Goal: Task Accomplishment & Management: Manage account settings

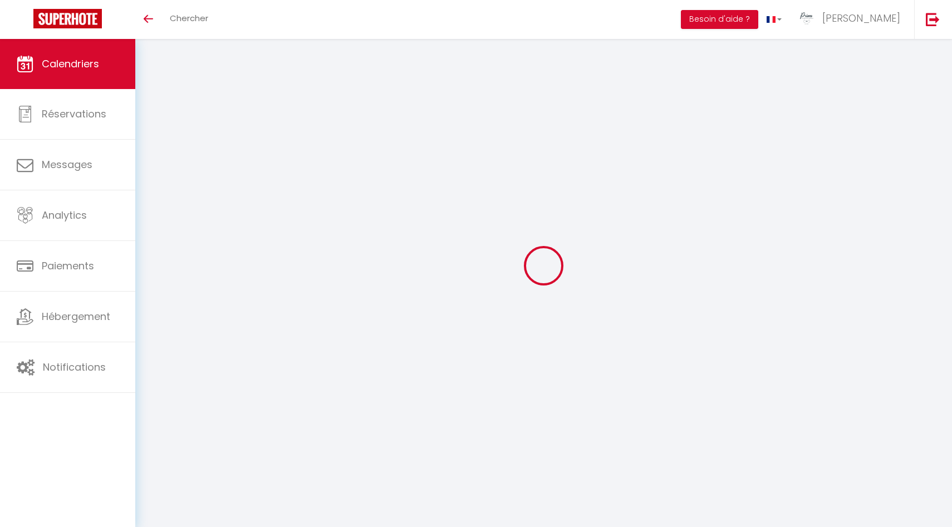
select select
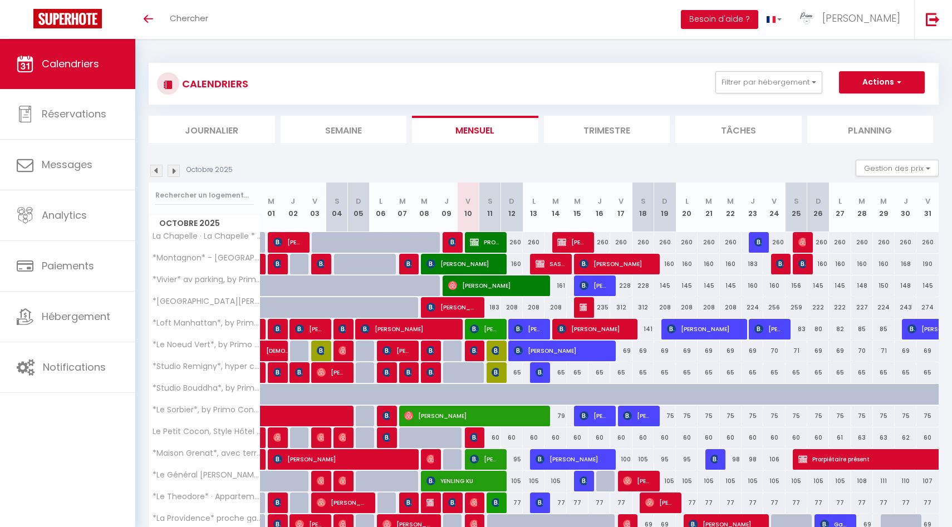
select select
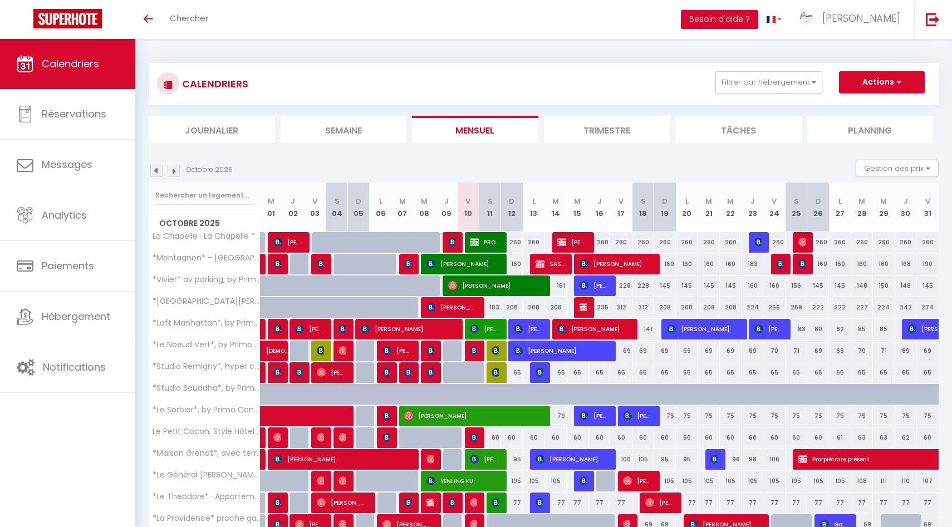
select select
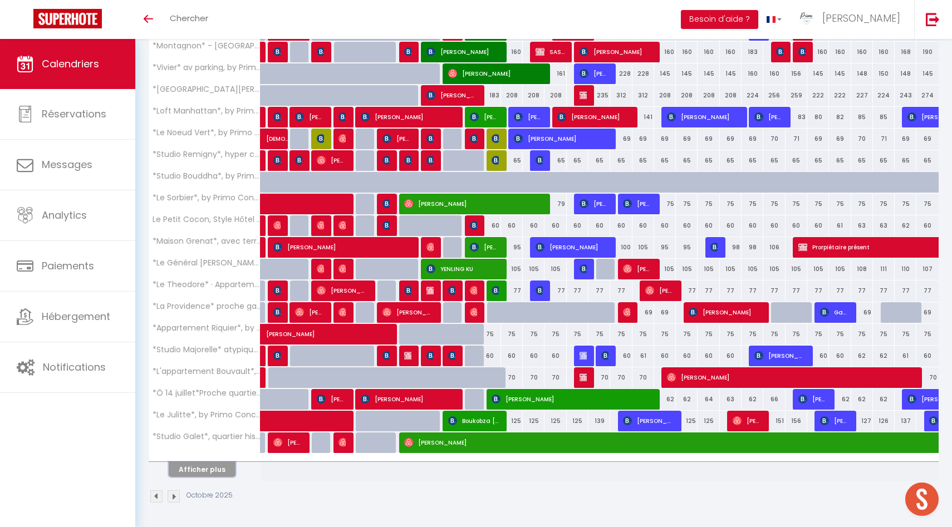
click at [208, 470] on button "Afficher plus" at bounding box center [202, 469] width 67 height 15
select select
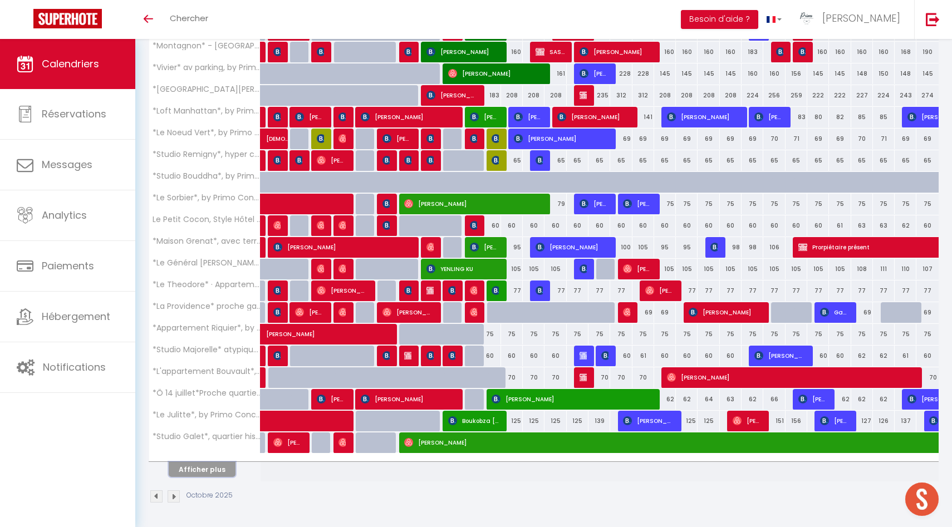
select select
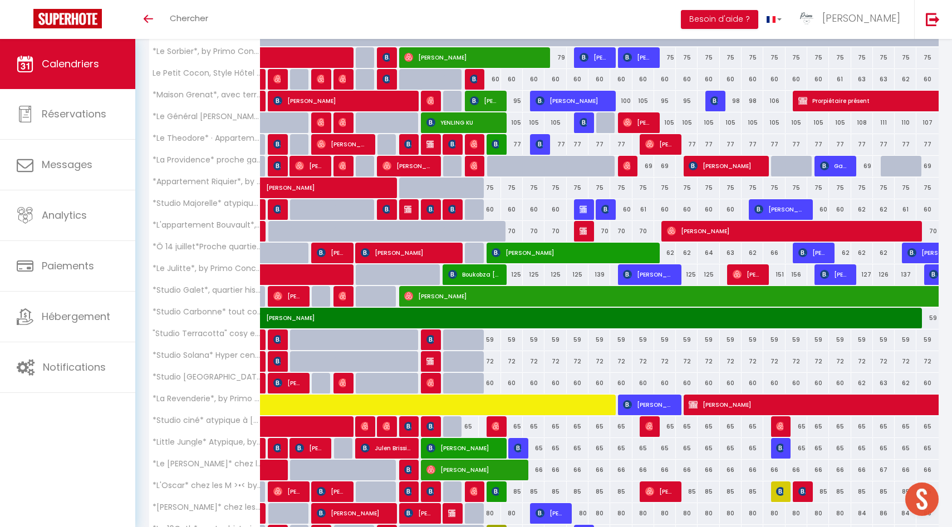
scroll to position [646, 0]
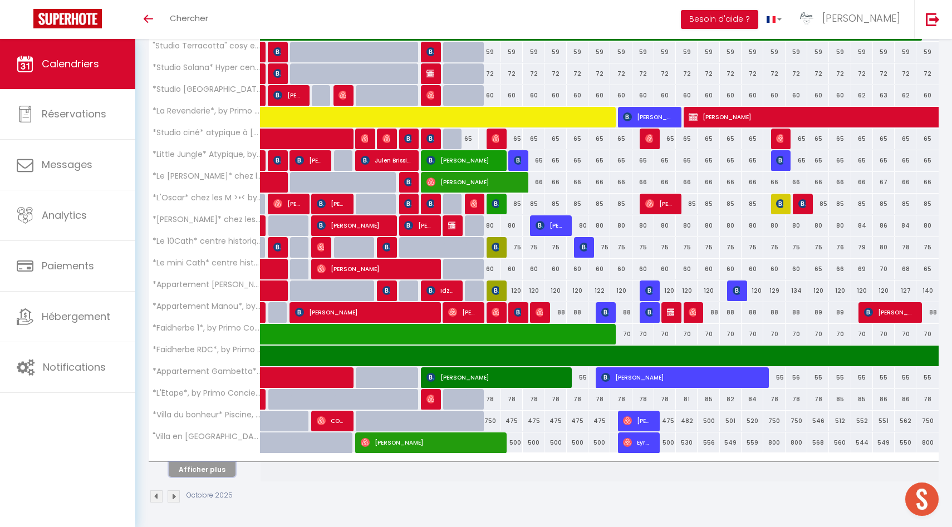
click at [210, 470] on button "Afficher plus" at bounding box center [202, 469] width 67 height 15
select select
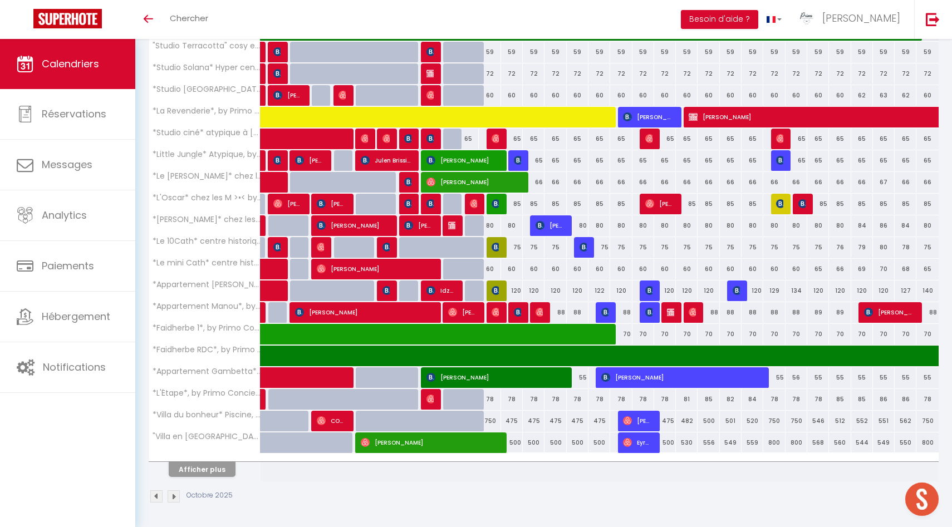
select select
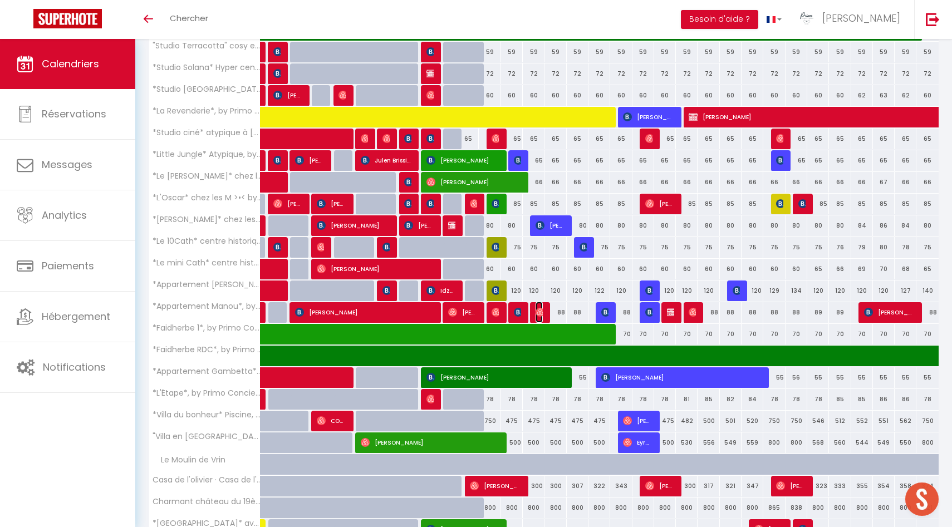
click at [541, 312] on img at bounding box center [540, 312] width 9 height 9
select select "OK"
select select "0"
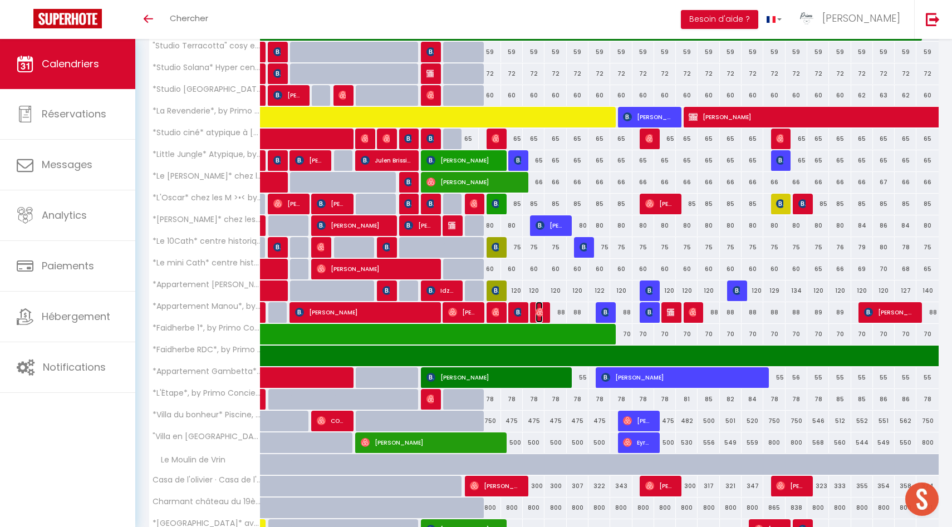
select select "1"
select select
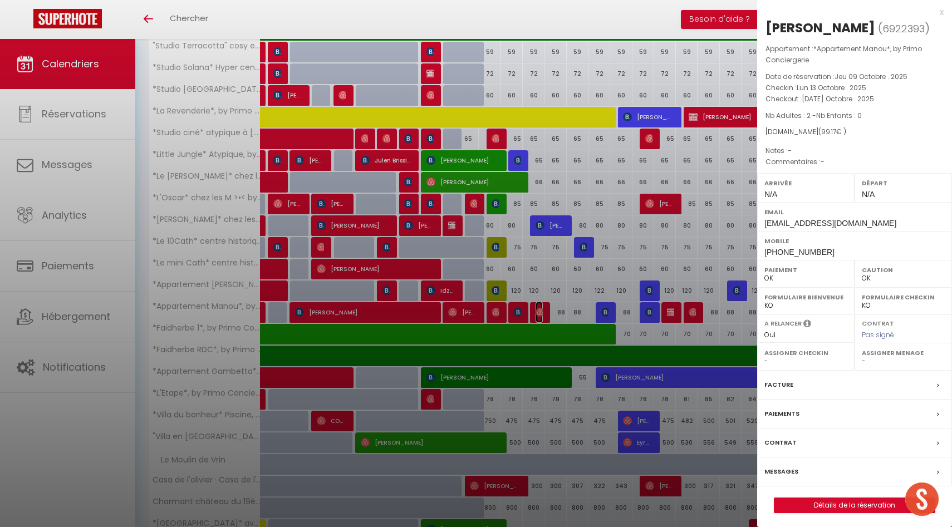
select select "49559"
click at [541, 312] on div at bounding box center [476, 263] width 952 height 527
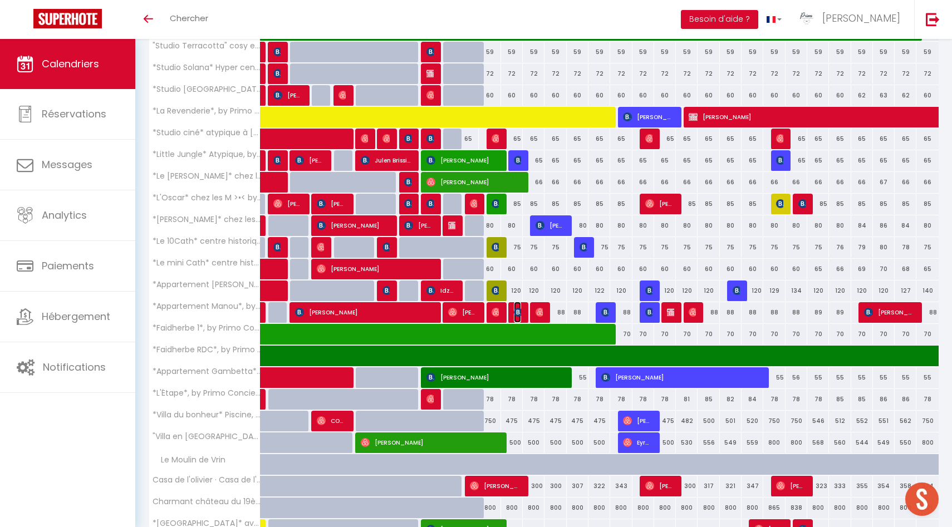
click at [515, 312] on img at bounding box center [518, 312] width 9 height 9
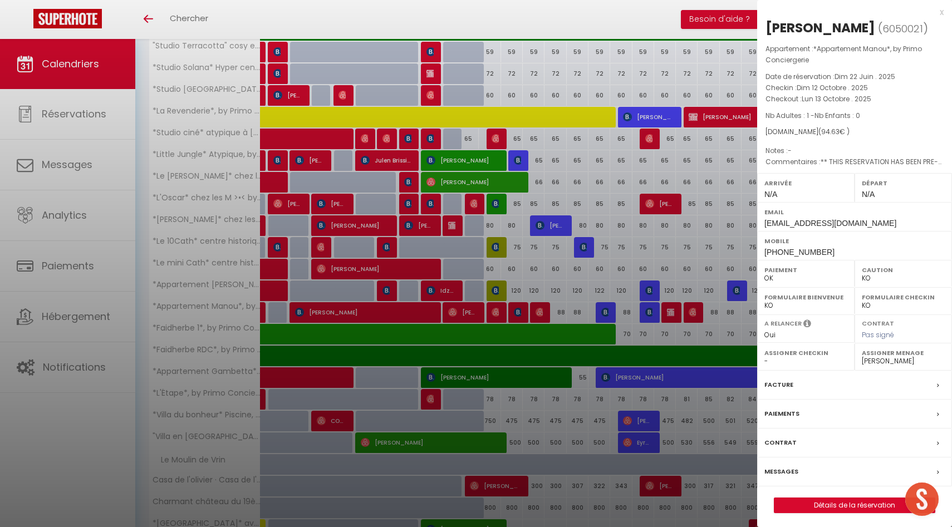
click at [515, 312] on div at bounding box center [476, 263] width 952 height 527
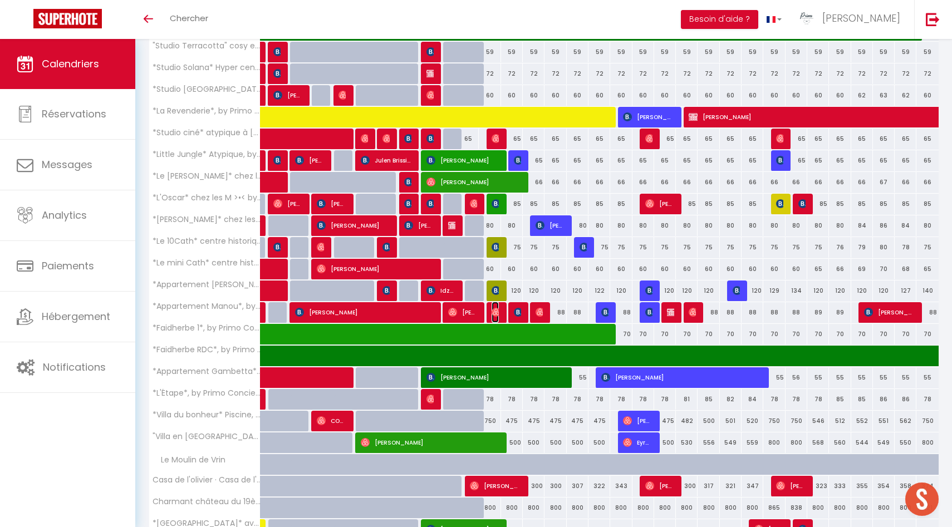
click at [494, 313] on img at bounding box center [496, 312] width 9 height 9
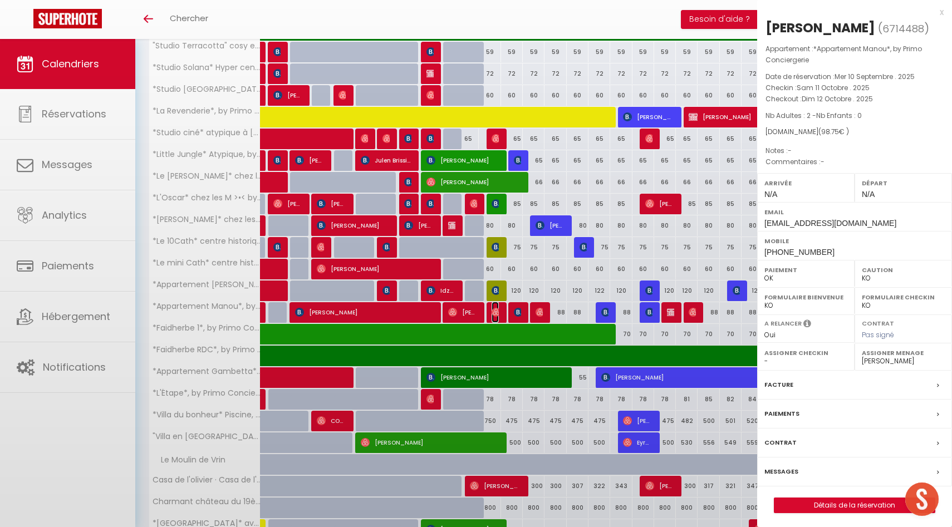
select select "OK"
select select "42997"
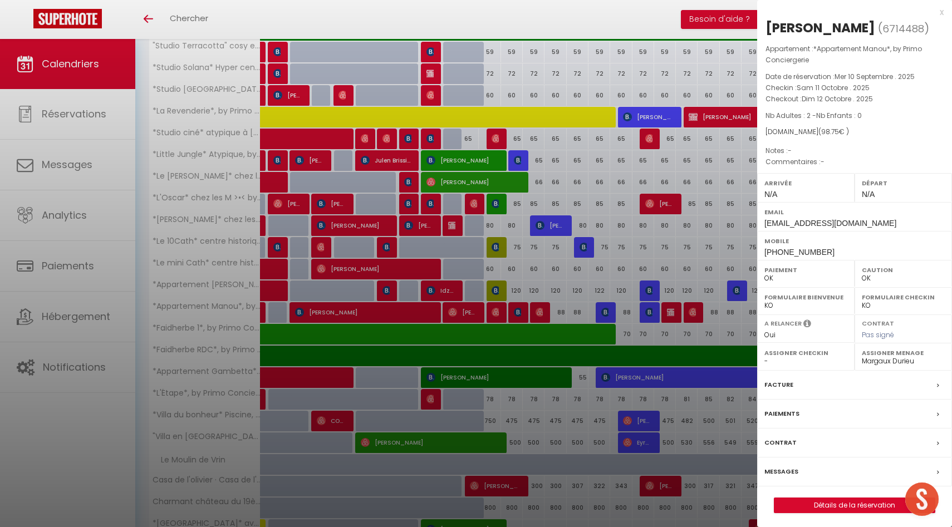
click at [457, 312] on div at bounding box center [476, 263] width 952 height 527
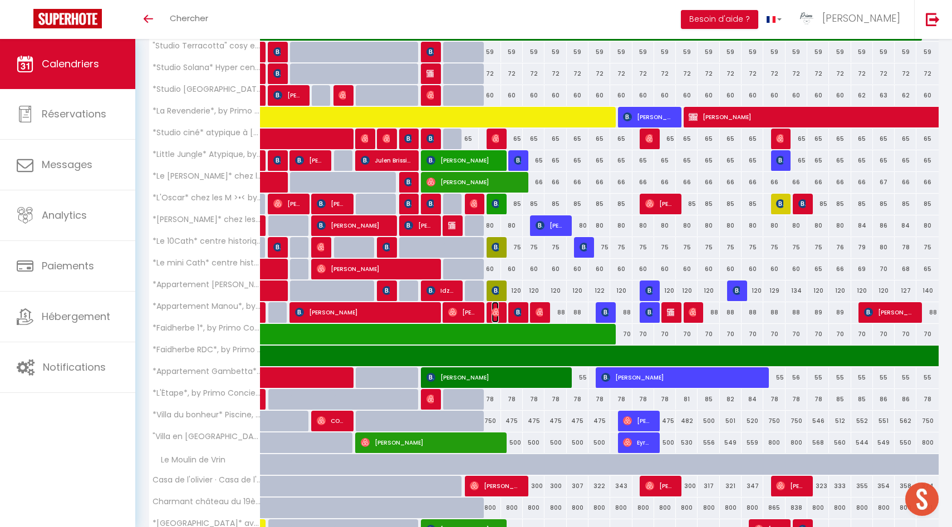
click at [494, 312] on img at bounding box center [496, 312] width 9 height 9
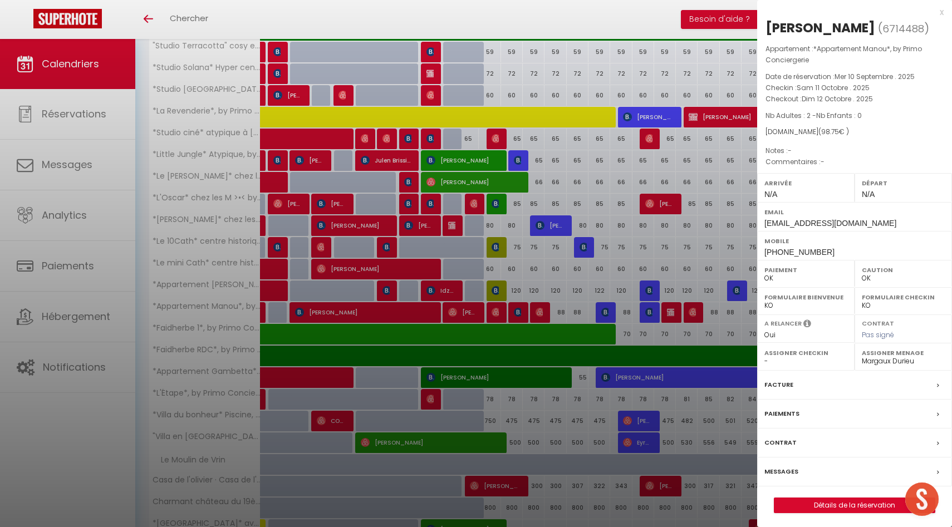
click at [494, 312] on div at bounding box center [476, 263] width 952 height 527
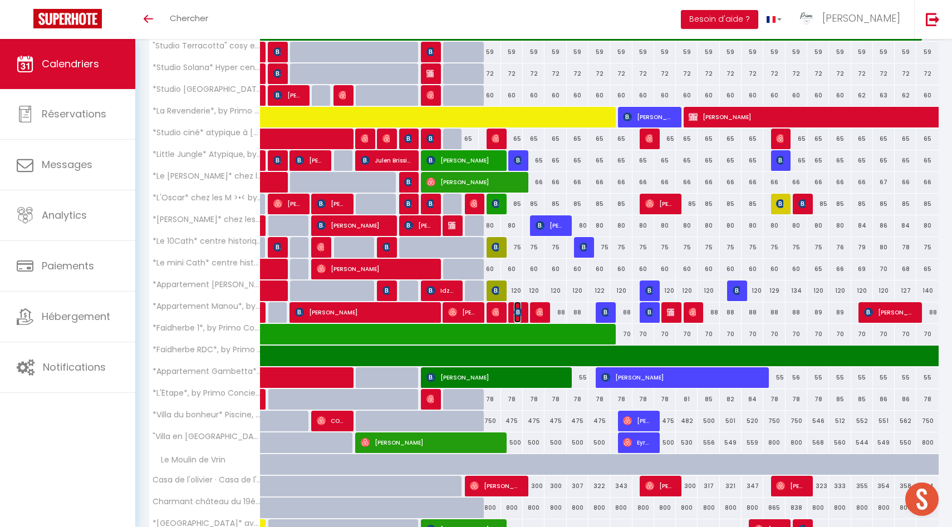
click at [516, 312] on img at bounding box center [518, 312] width 9 height 9
select select "KO"
select select "49559"
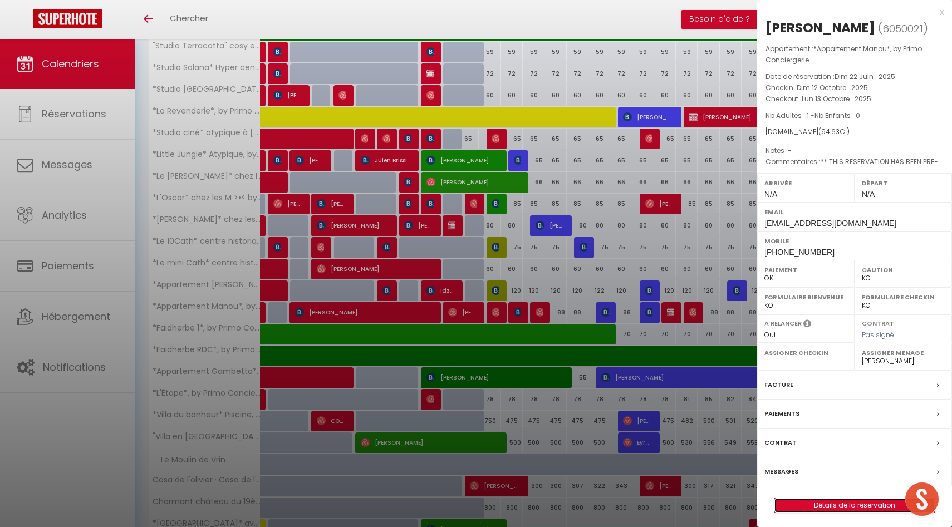
click at [822, 505] on link "Détails de la réservation" at bounding box center [854, 505] width 160 height 14
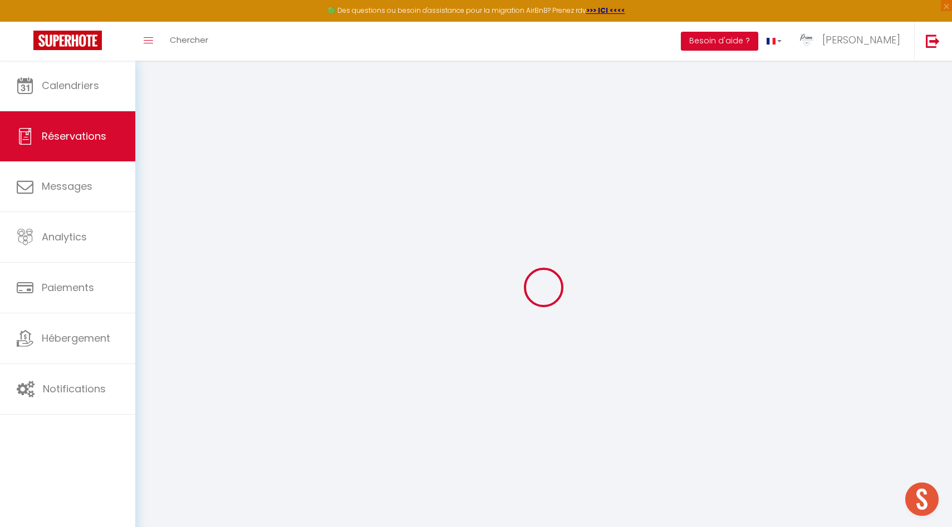
type input "[PERSON_NAME]"
type input "Hendriks"
type input "[EMAIL_ADDRESS][DOMAIN_NAME]"
type input "[PHONE_NUMBER]"
select select "NL"
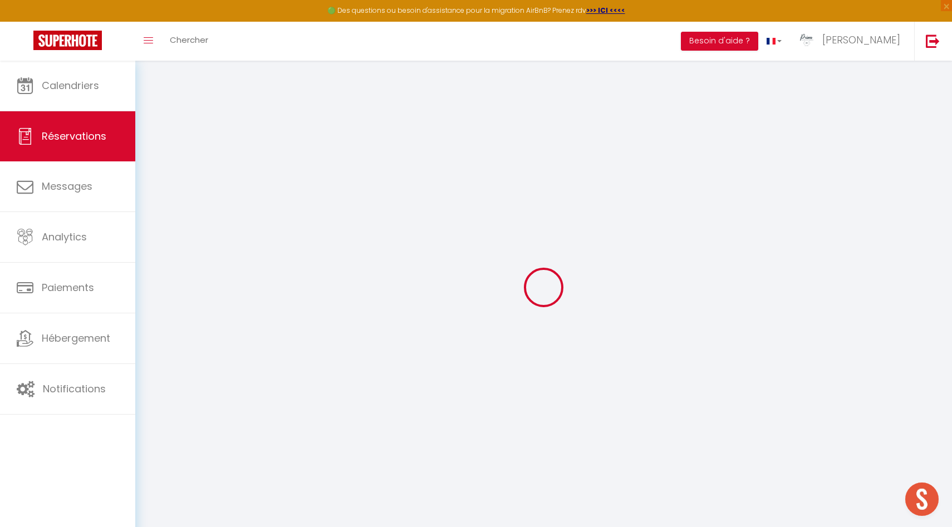
type input "15.32"
type input "1.32"
select select "29705"
select select "1"
select select
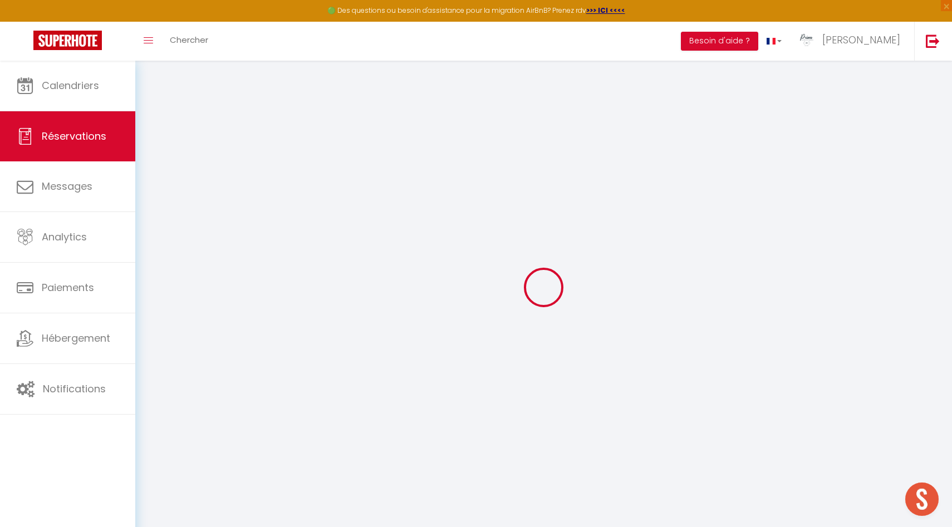
select select
type input "1"
select select "12"
select select
type input "90.12"
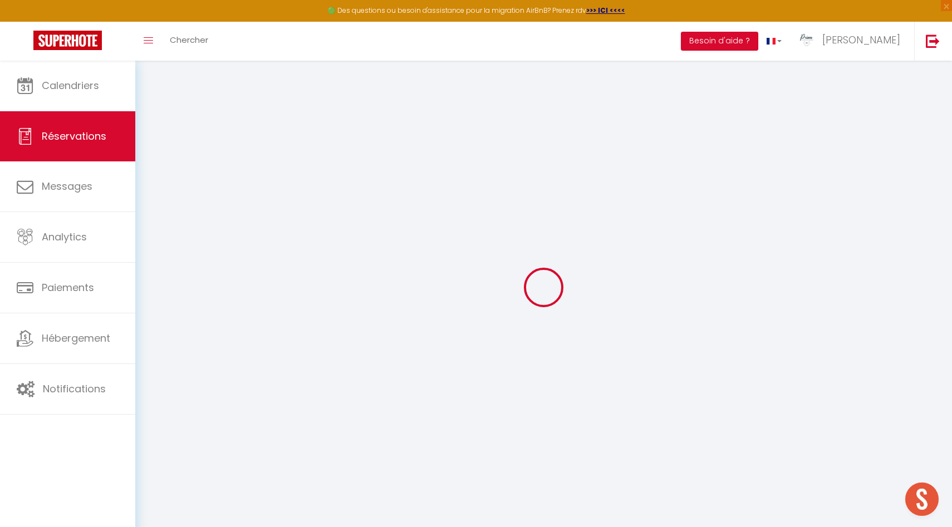
checkbox input "false"
type input "0"
select select "2"
type input "0"
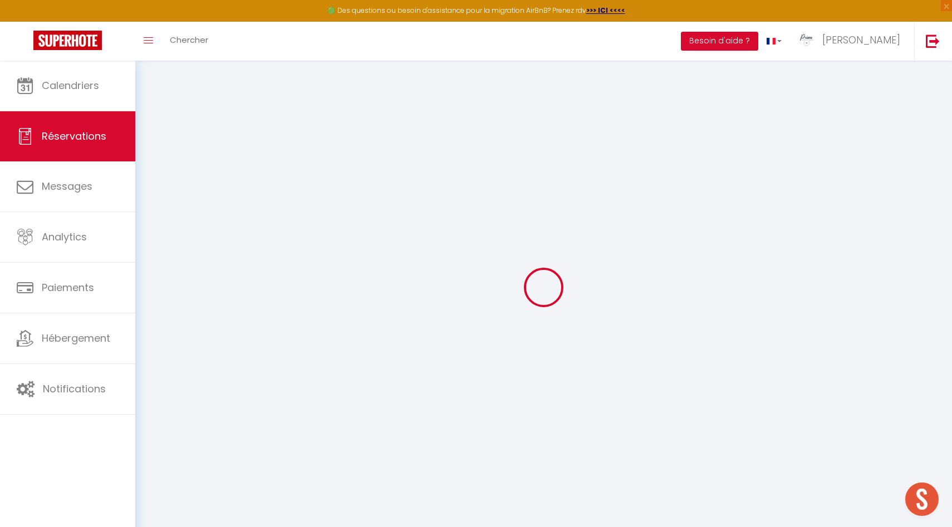
type input "0"
select select
select select "14"
checkbox input "false"
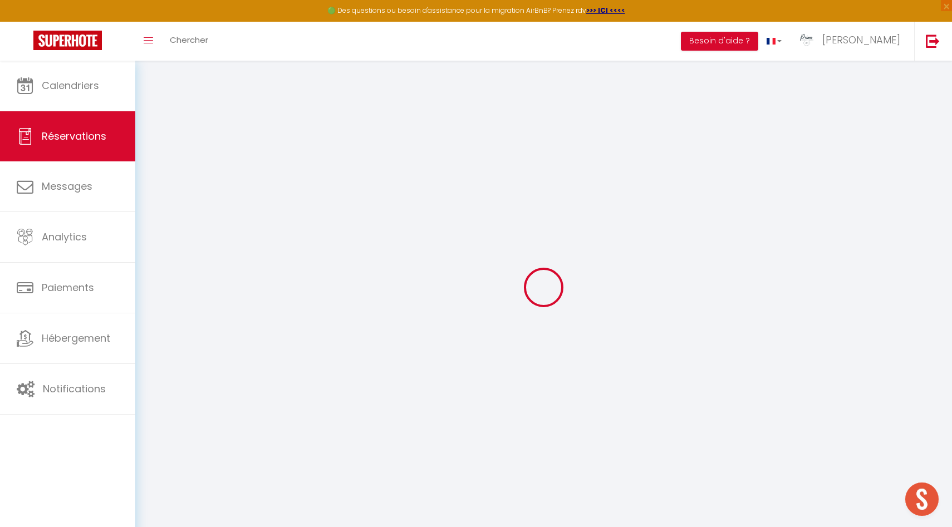
select select
checkbox input "false"
select select
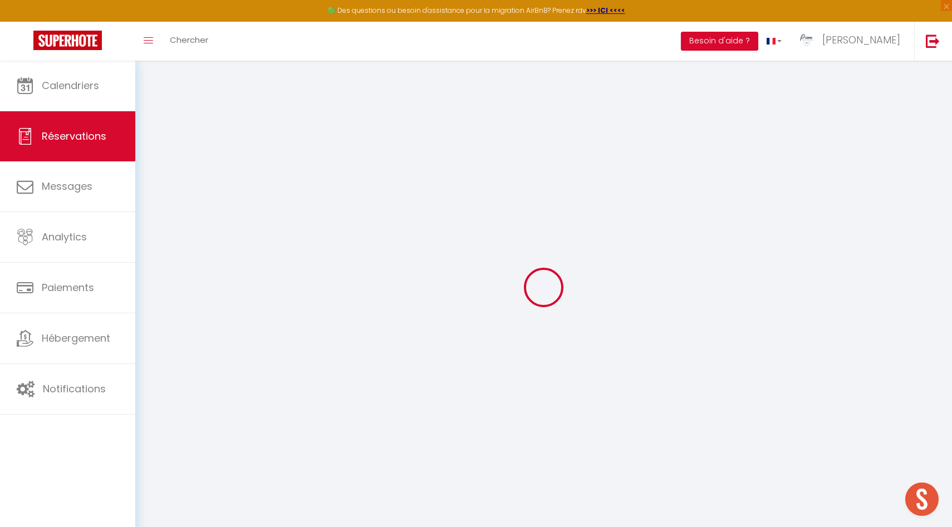
checkbox input "false"
type voyageur0 "** THIS RESERVATION HAS BEEN PRE-PAID ** BOOKING NOTE : Payment charge is EUR 1…"
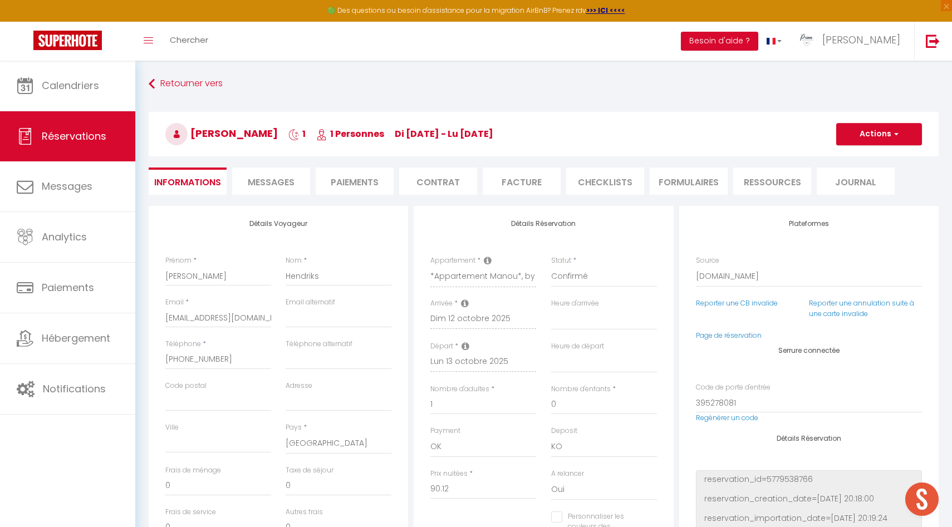
type input "4.51"
select select
checkbox input "false"
select select
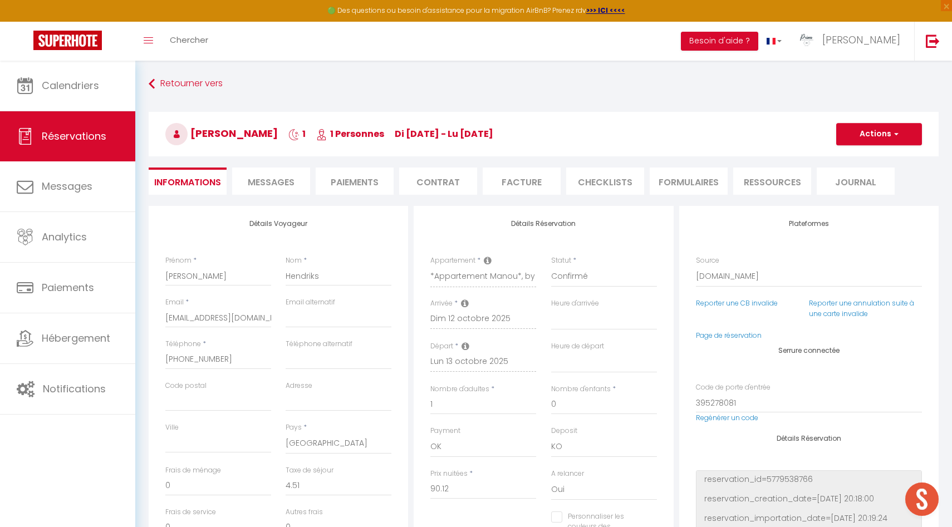
select select
click at [303, 181] on li "Messages" at bounding box center [271, 181] width 78 height 27
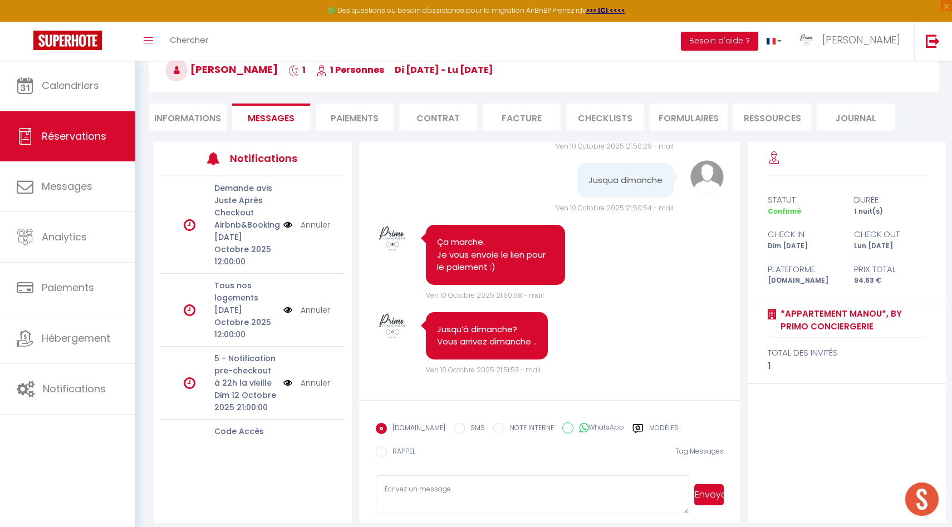
scroll to position [65, 0]
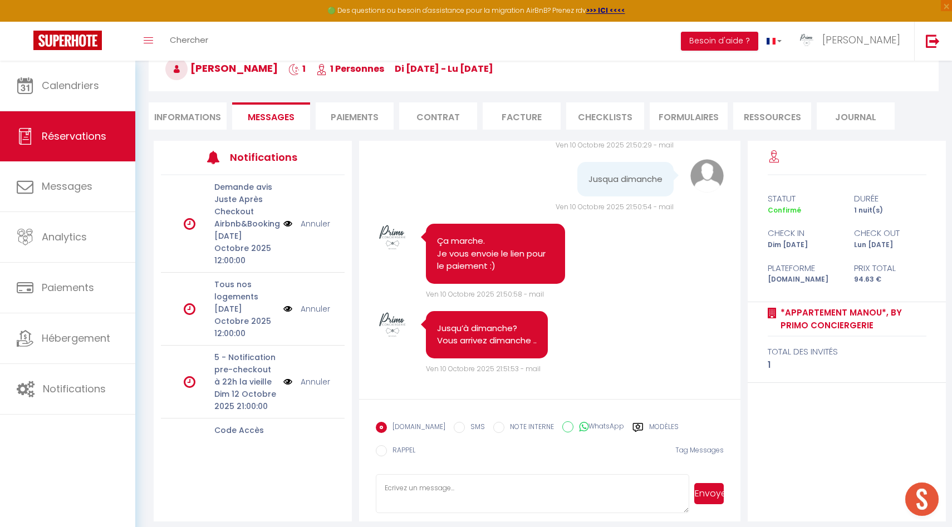
click at [359, 117] on li "Paiements" at bounding box center [355, 115] width 78 height 27
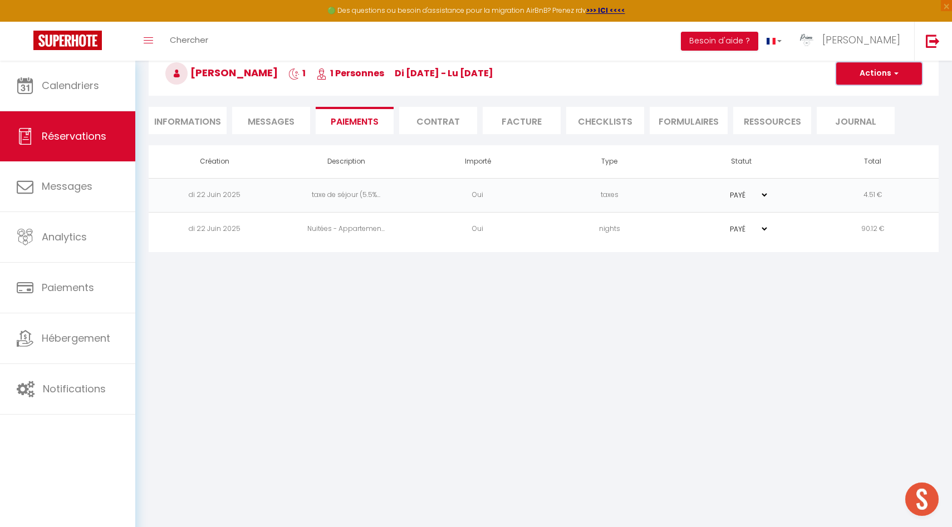
click at [881, 68] on button "Actions" at bounding box center [879, 73] width 86 height 22
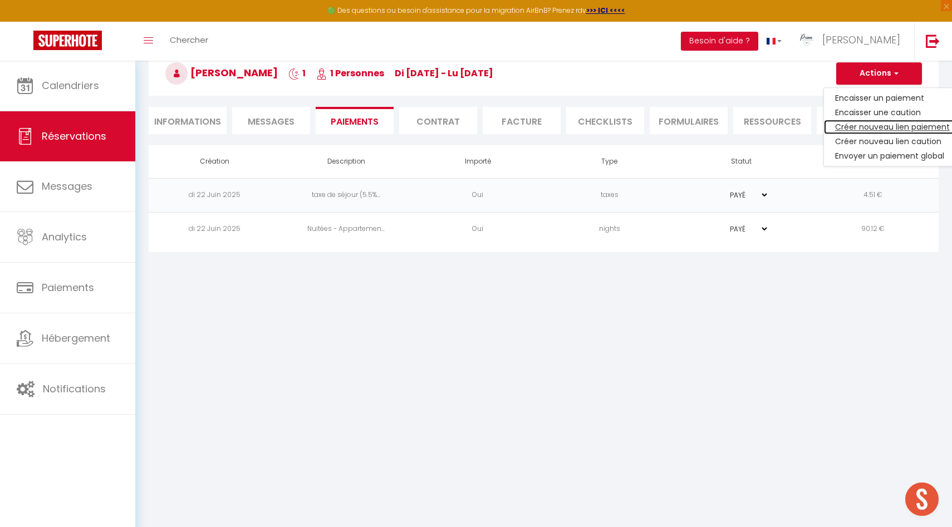
click at [925, 122] on link "Créer nouveau lien paiement" at bounding box center [892, 127] width 137 height 14
select select "nights"
type input "[EMAIL_ADDRESS][DOMAIN_NAME]"
select select "5798"
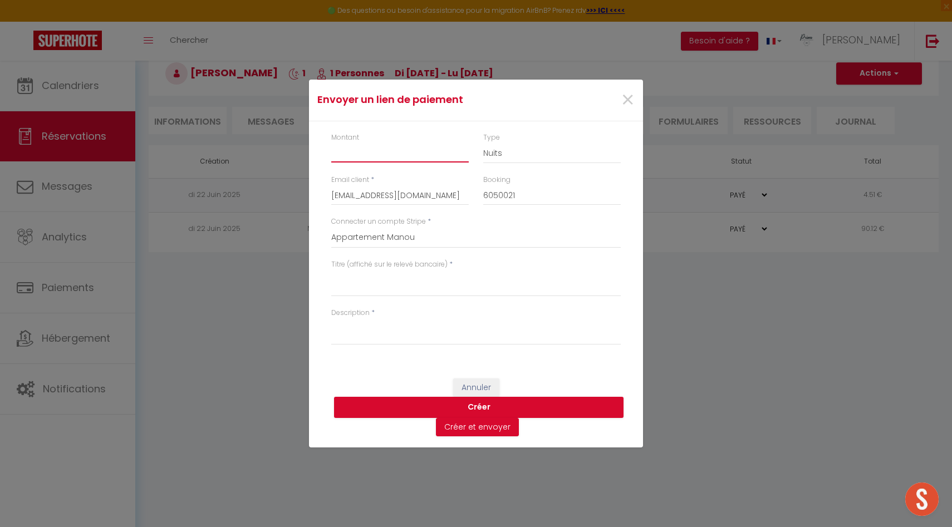
click at [421, 159] on input "Montant" at bounding box center [400, 153] width 138 height 20
type input "30"
click at [504, 153] on select "Nuits Frais de ménage Taxe de séjour [GEOGRAPHIC_DATA]" at bounding box center [552, 153] width 138 height 21
select select "other"
click at [483, 143] on select "Nuits Frais de ménage Taxe de séjour [GEOGRAPHIC_DATA]" at bounding box center [552, 153] width 138 height 21
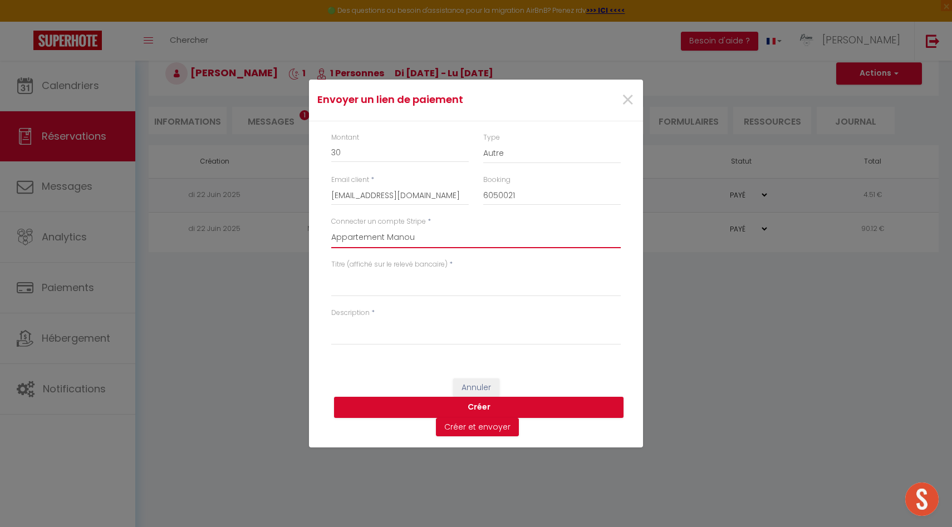
click at [409, 236] on select "Primo Conciergerie [PERSON_NAME] Les Suites du [GEOGRAPHIC_DATA] Rocagel Le Sor…" at bounding box center [475, 237] width 289 height 21
select select "2566"
click at [331, 227] on select "Primo Conciergerie [PERSON_NAME] Les Suites du [GEOGRAPHIC_DATA] Rocagel Le Sor…" at bounding box center [475, 237] width 289 height 21
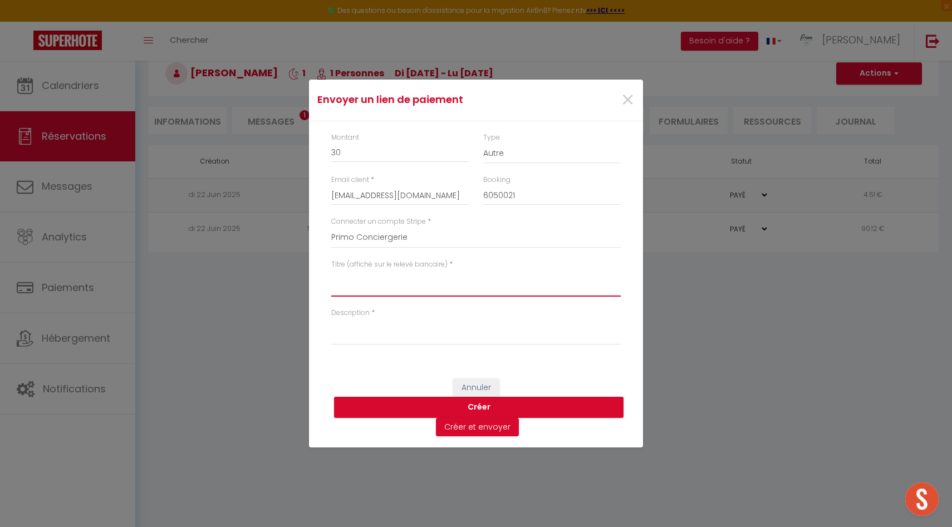
click at [361, 293] on textarea "Titre (affiché sur le relevé bancaire)" at bounding box center [475, 283] width 289 height 27
drag, startPoint x: 544, startPoint y: 280, endPoint x: 296, endPoint y: 267, distance: 248.1
click at [296, 267] on div "Envoyer un [PERSON_NAME] × Montant 30 Type Nuits Frais de ménage Taxe de séjour…" at bounding box center [476, 263] width 952 height 527
type textarea "Arrivée anticipée - [PERSON_NAME] 14H le 12.10"
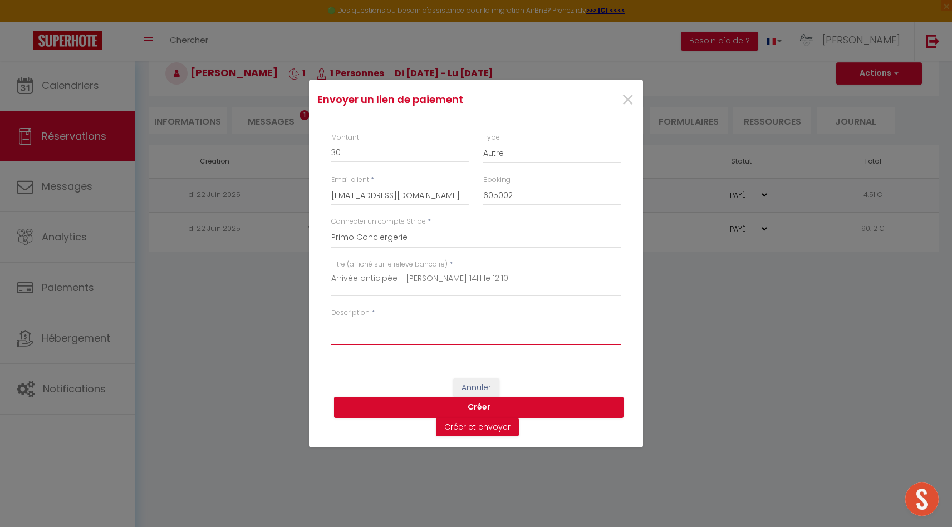
click at [357, 339] on textarea "Description" at bounding box center [475, 331] width 289 height 27
paste textarea "Arrivée anticipée - [PERSON_NAME] 14H le 12.10"
type textarea "Arrivée anticipée - [PERSON_NAME] 14H le 12.10"
click at [487, 428] on button "Créer et envoyer" at bounding box center [477, 427] width 83 height 19
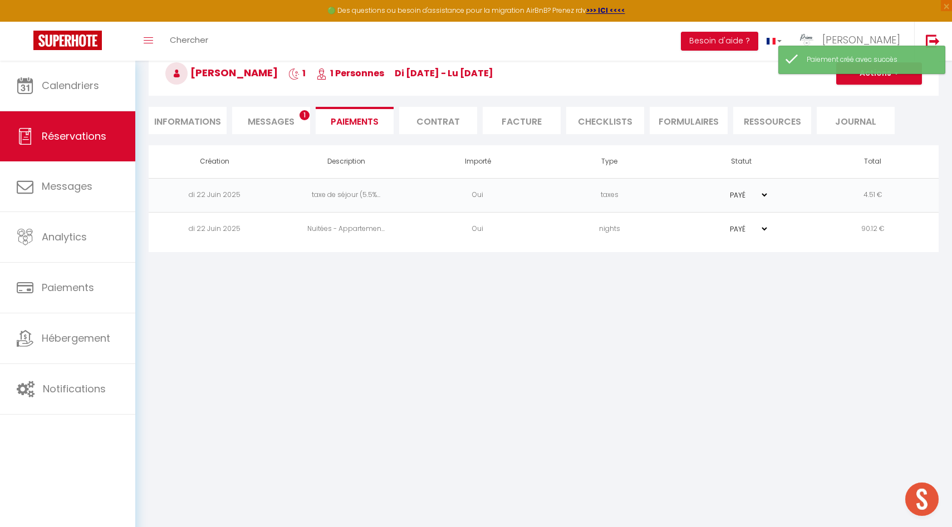
type input "[EMAIL_ADDRESS][DOMAIN_NAME]"
type input "Payment request"
type textarea "Hi, We invite you to click on the link below to make the payment: Title : Arriv…"
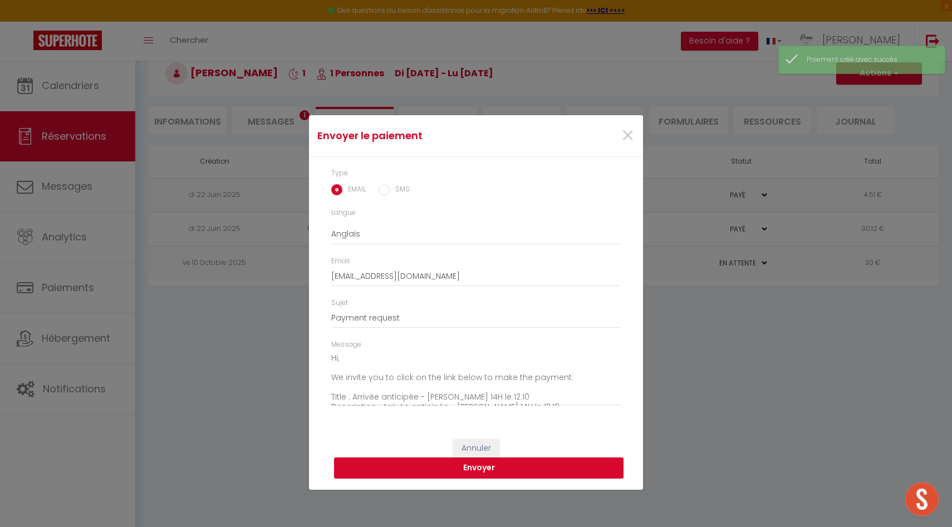
click at [407, 477] on button "Envoyer" at bounding box center [478, 468] width 289 height 21
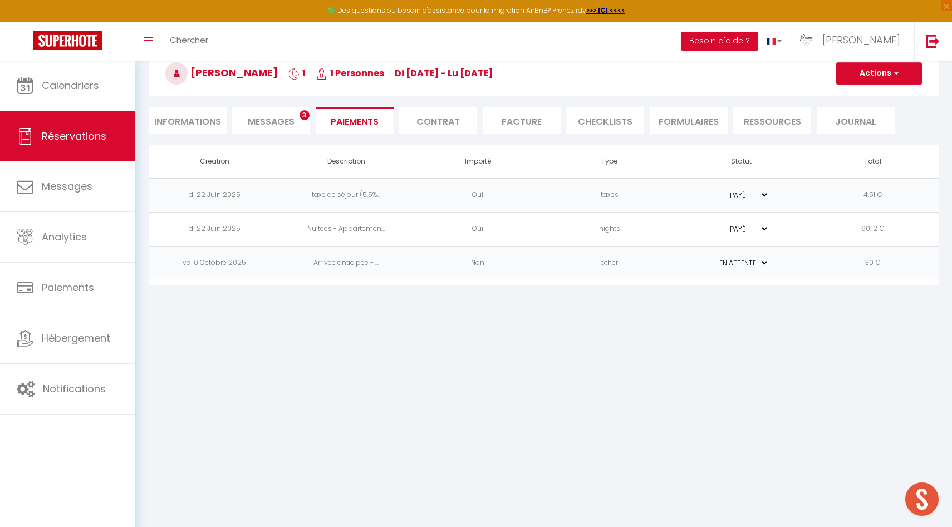
click at [276, 116] on span "Messages" at bounding box center [271, 121] width 47 height 13
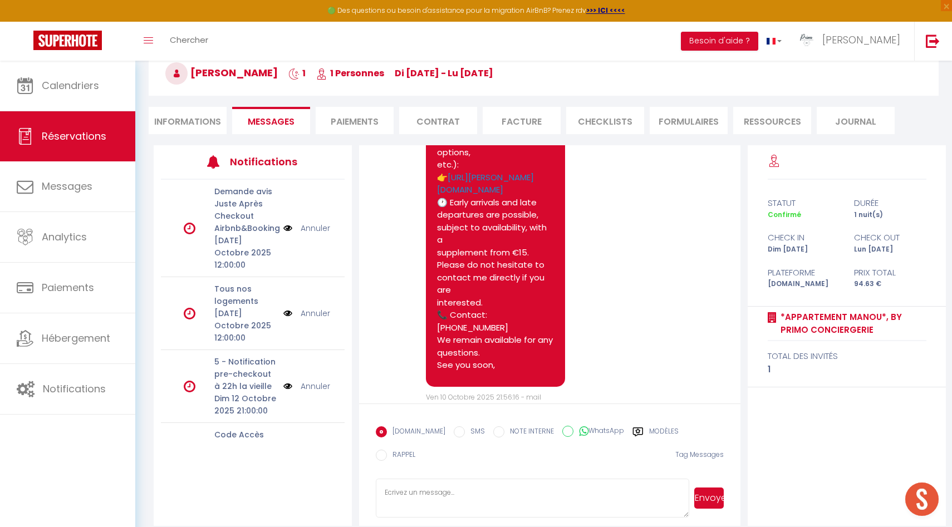
scroll to position [2599, 0]
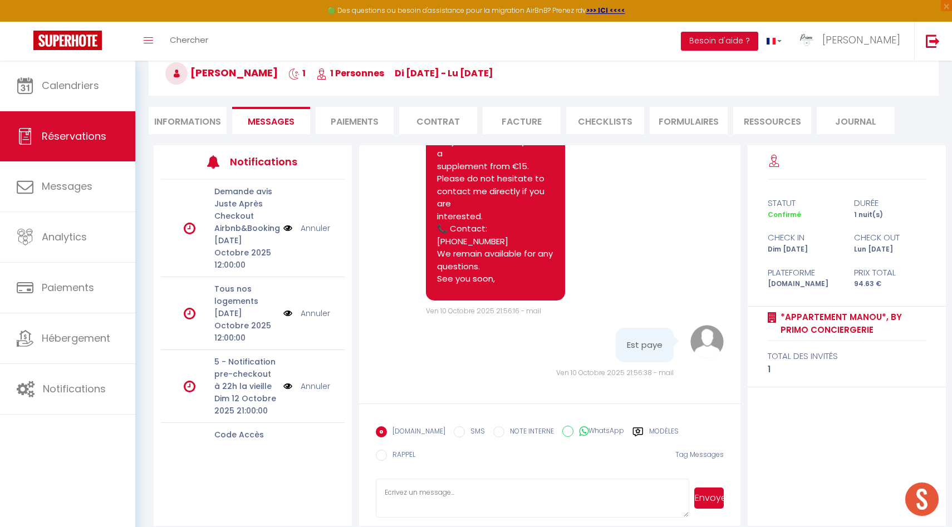
click at [381, 120] on li "Paiements" at bounding box center [355, 120] width 78 height 27
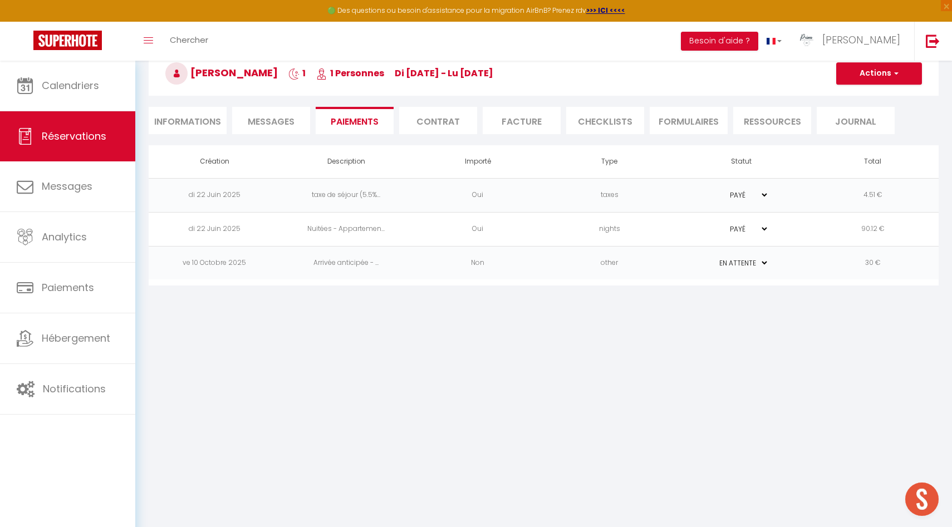
click at [722, 265] on select "PAYÉ EN ATTENTE" at bounding box center [741, 263] width 56 height 11
select select "1"
click at [713, 258] on select "PAYÉ EN ATTENTE" at bounding box center [741, 263] width 56 height 11
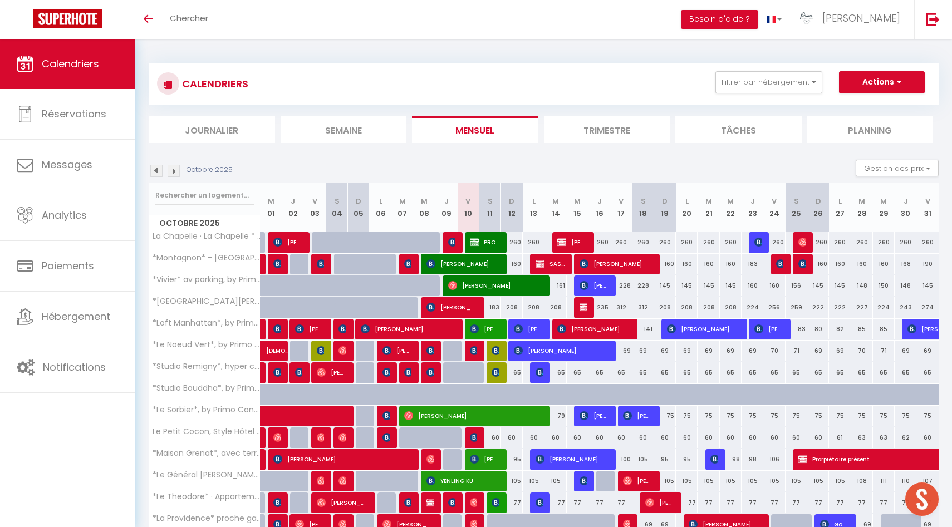
click at [892, 130] on li "Planning" at bounding box center [870, 129] width 126 height 27
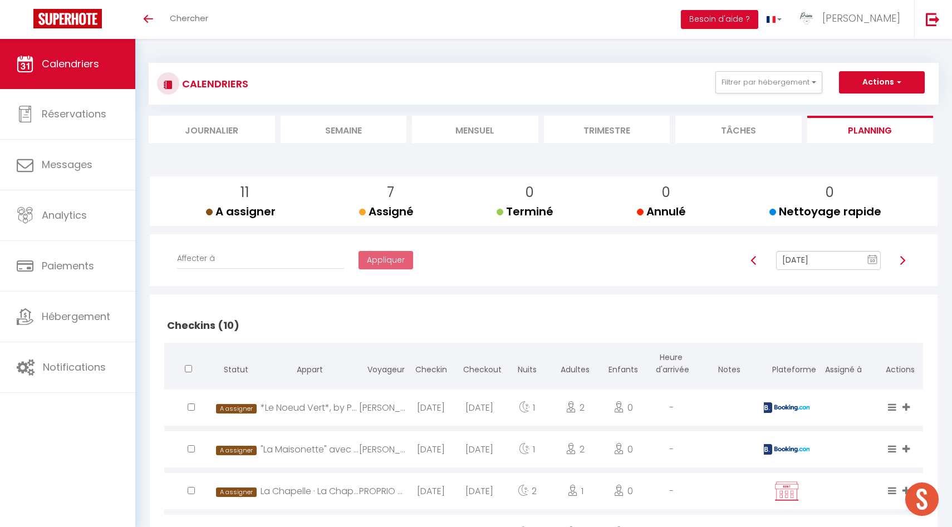
click at [902, 258] on img at bounding box center [902, 260] width 9 height 9
type input "Oct 11, 2025"
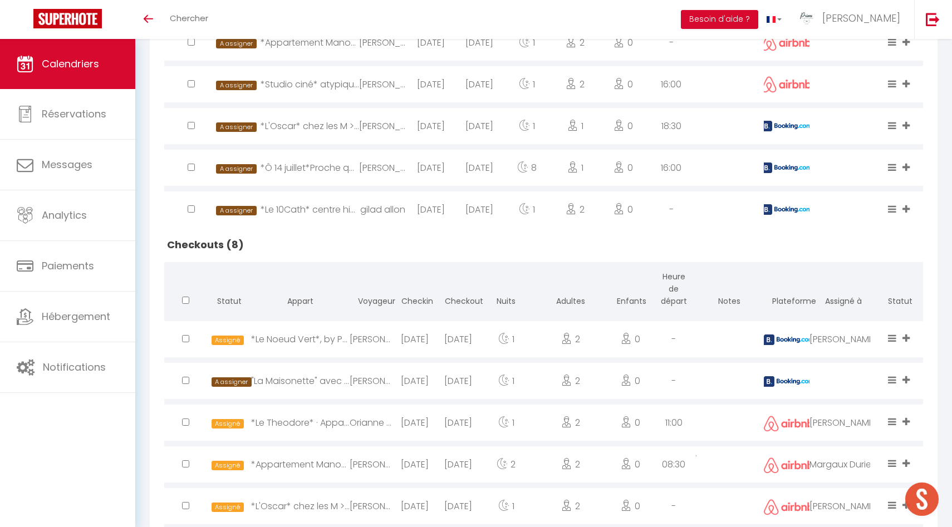
scroll to position [690, 0]
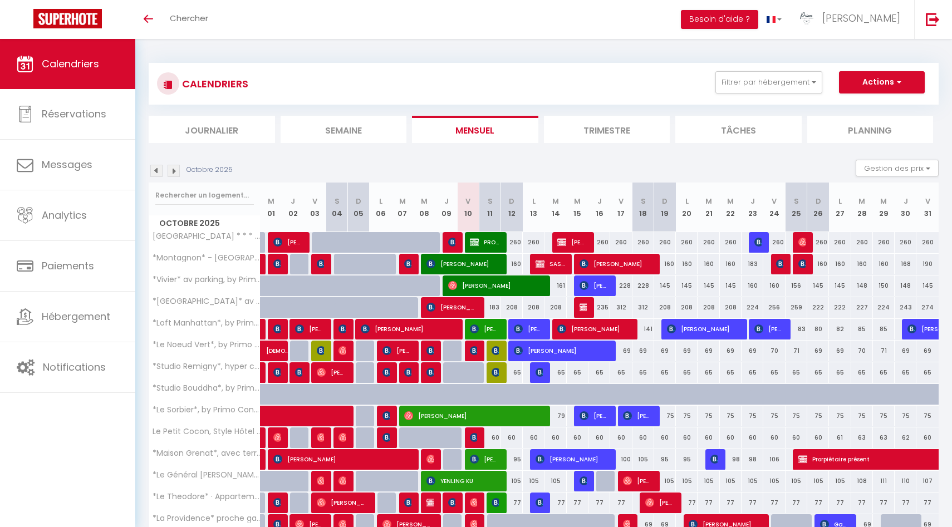
select select
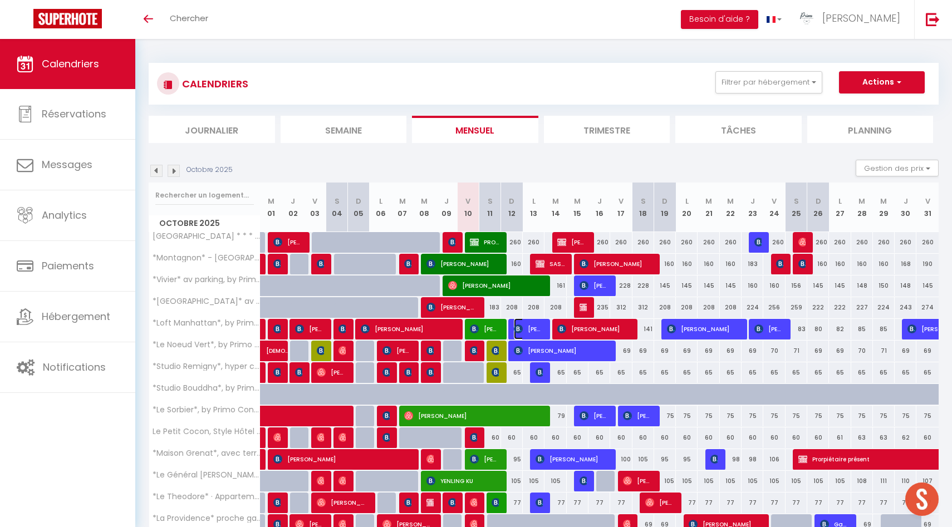
click at [529, 326] on span "[PERSON_NAME]" at bounding box center [528, 328] width 29 height 21
select select "OK"
select select "KO"
select select "0"
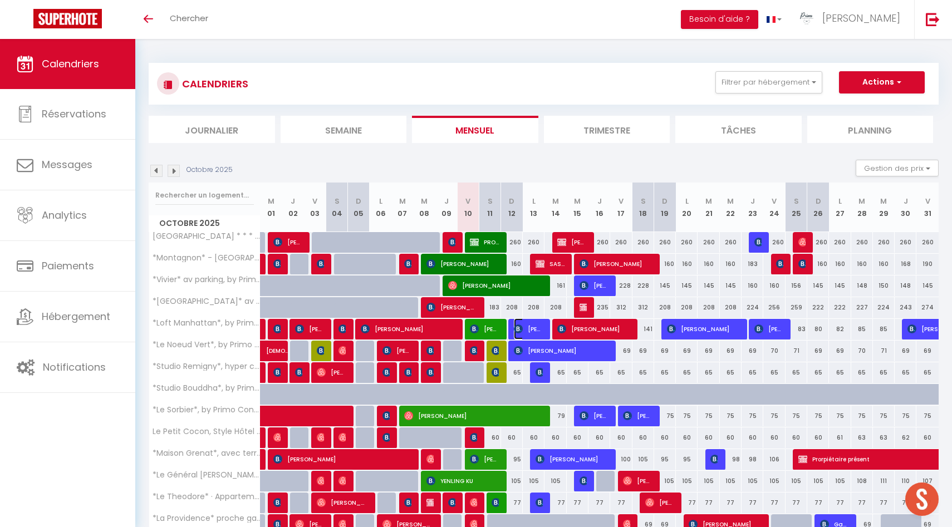
select select "1"
select select
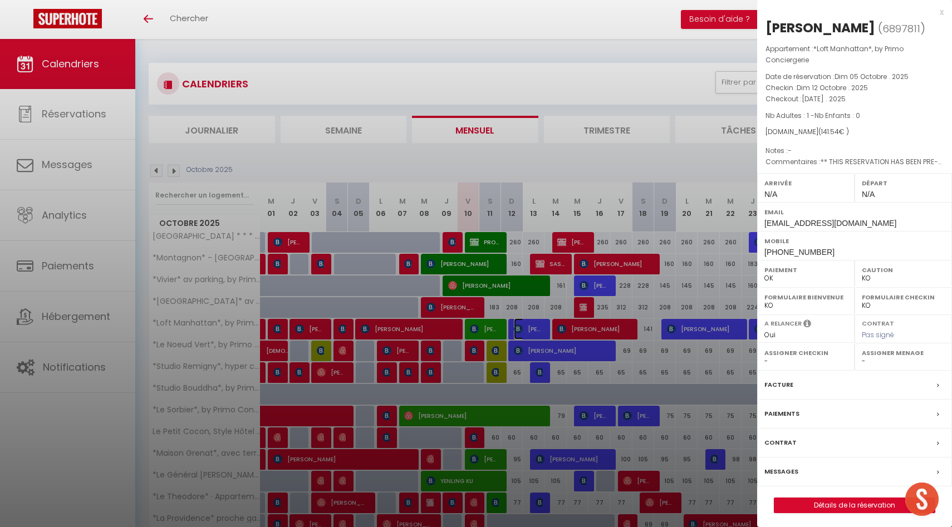
select select "40039"
click at [526, 331] on div at bounding box center [476, 263] width 952 height 527
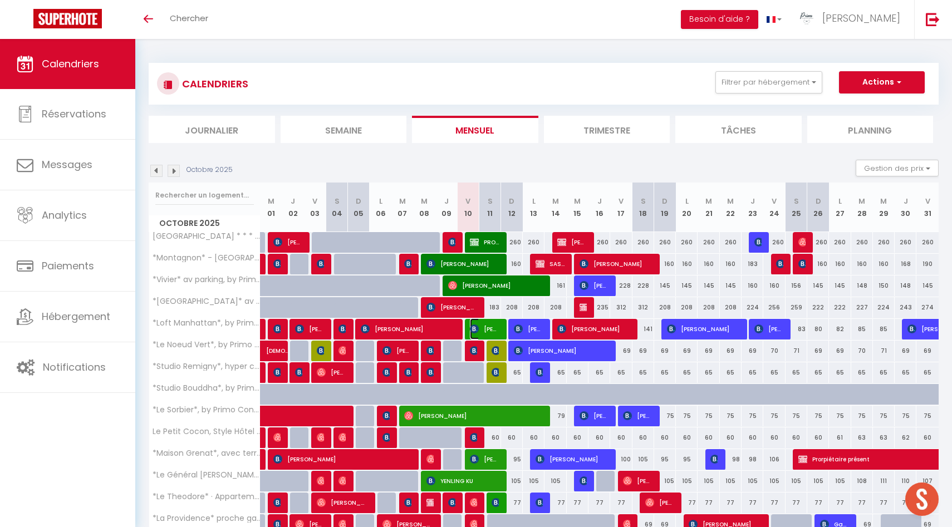
click at [485, 331] on span "[PERSON_NAME]" at bounding box center [484, 328] width 29 height 21
select select "OK"
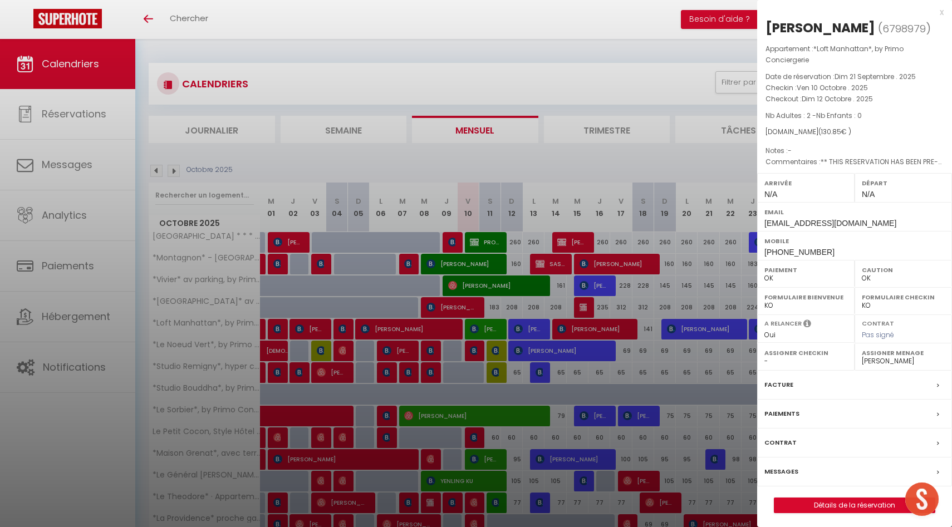
click at [485, 331] on div at bounding box center [476, 263] width 952 height 527
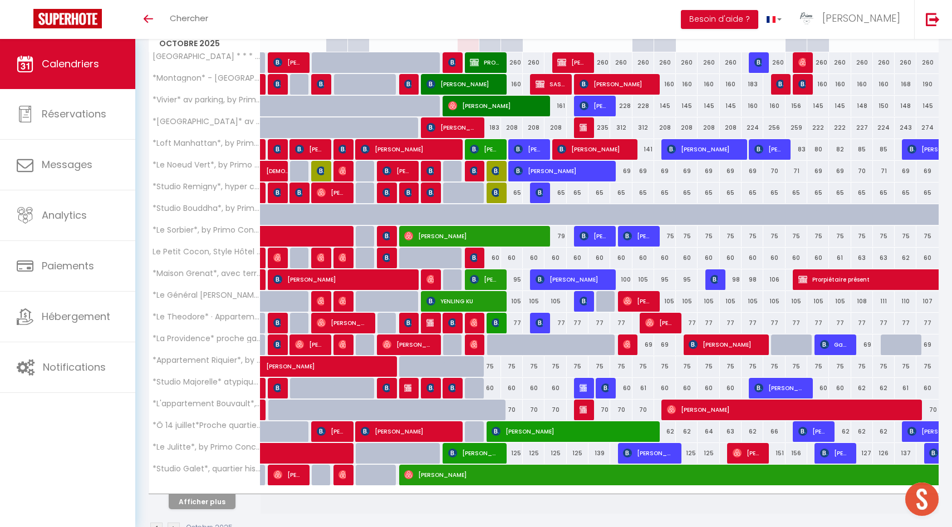
scroll to position [183, 0]
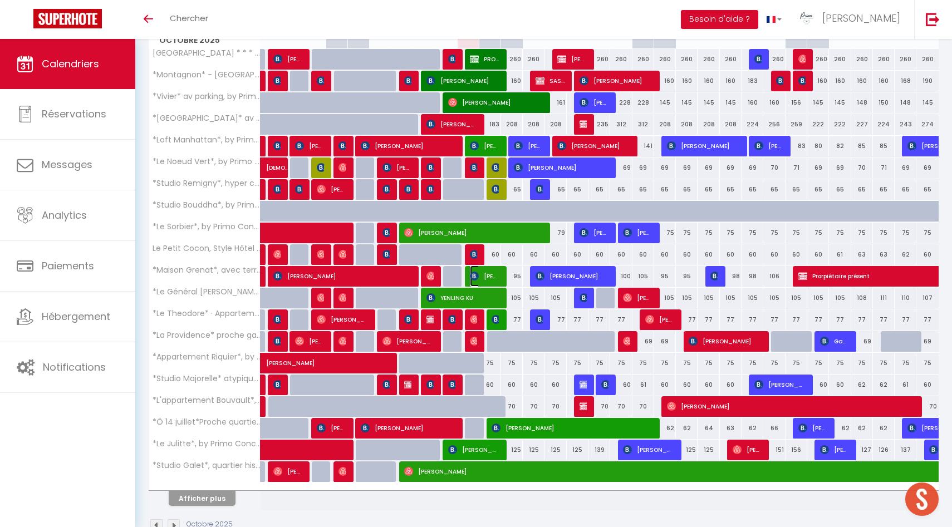
click at [498, 277] on span "[PERSON_NAME]" at bounding box center [484, 276] width 29 height 21
select select "50844"
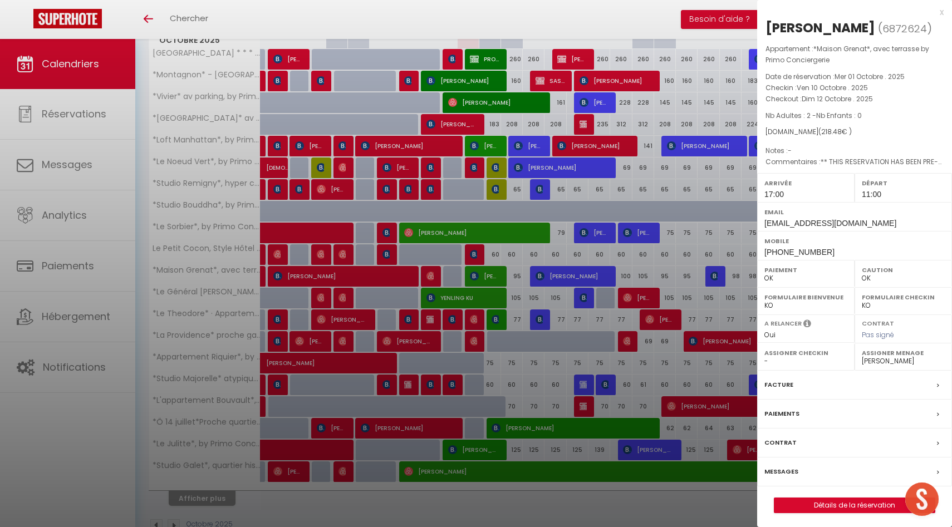
click at [515, 275] on div at bounding box center [476, 263] width 952 height 527
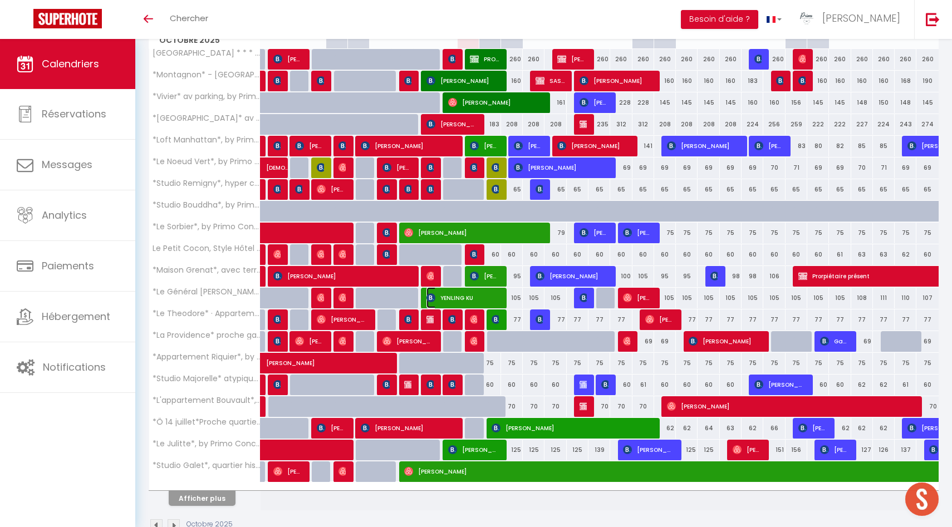
click at [487, 303] on span "YENLING KU" at bounding box center [462, 297] width 72 height 21
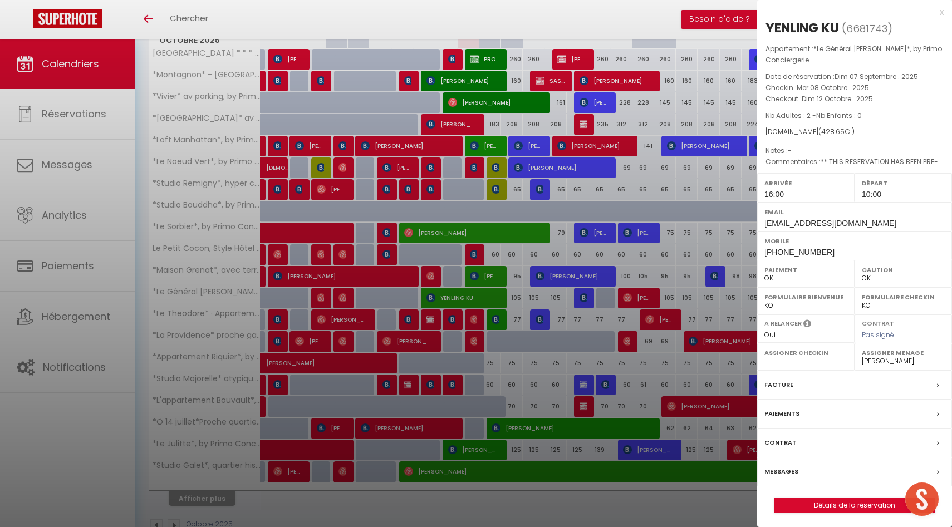
click at [487, 303] on div at bounding box center [476, 263] width 952 height 527
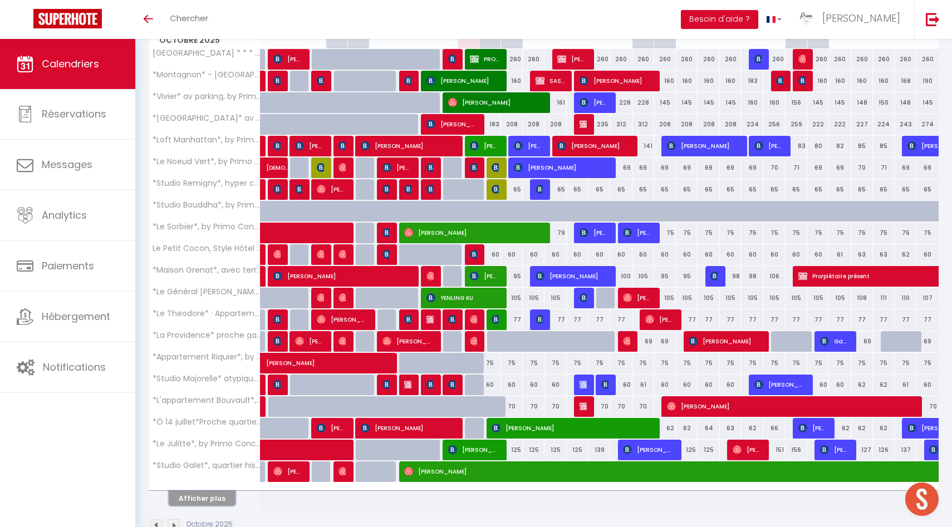
click at [219, 502] on button "Afficher plus" at bounding box center [202, 498] width 67 height 15
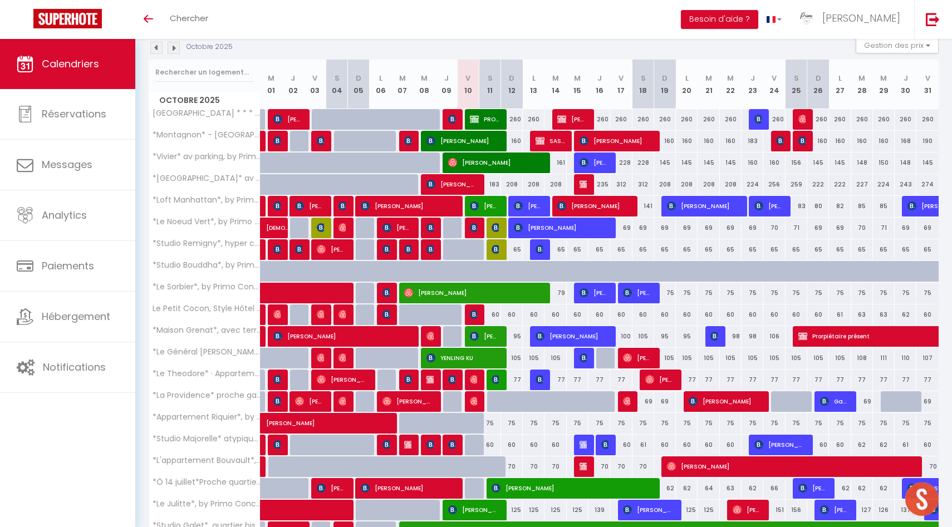
scroll to position [121, 0]
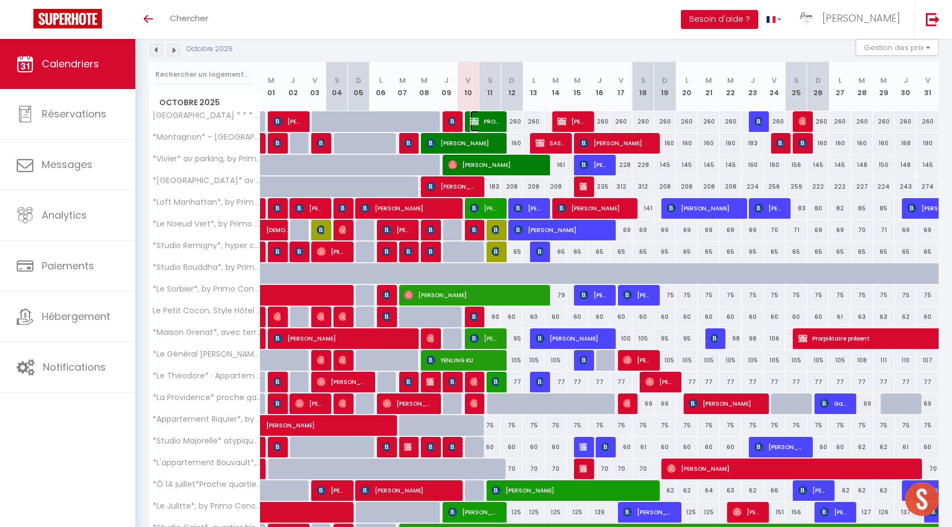
click at [498, 120] on span "PROPRIO PROPRIO" at bounding box center [484, 121] width 29 height 21
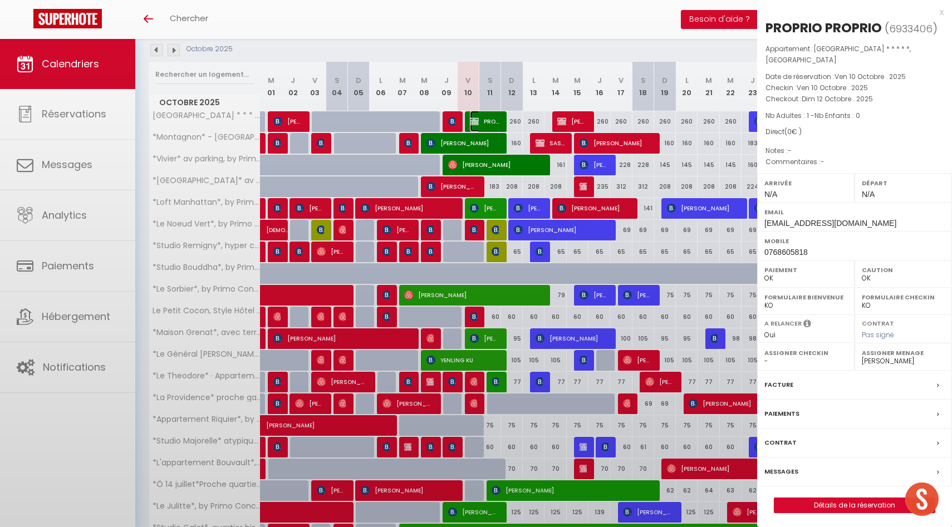
select select "0"
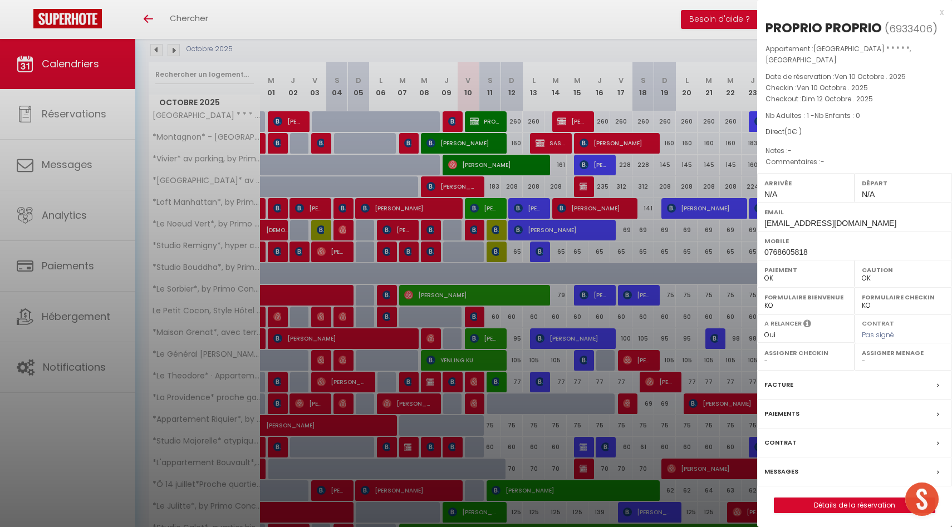
click at [498, 120] on div at bounding box center [476, 263] width 952 height 527
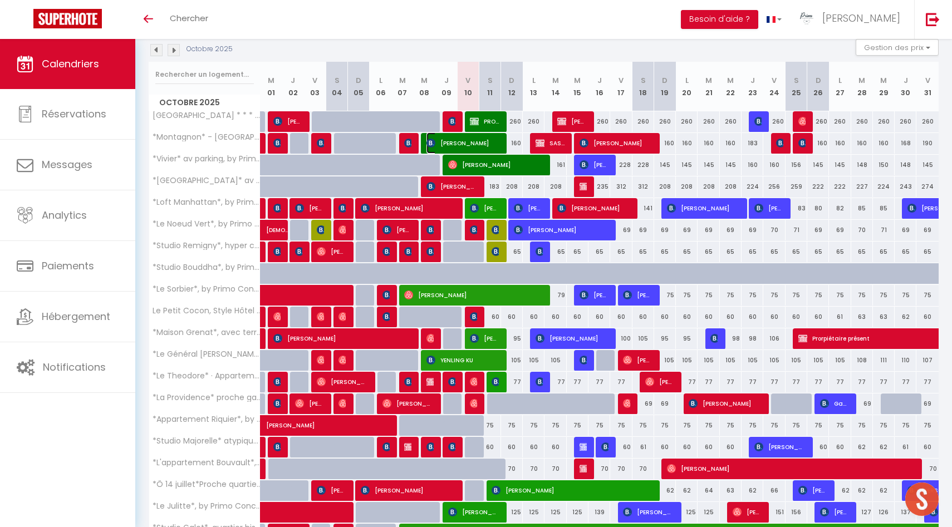
click at [498, 142] on span "[PERSON_NAME]" at bounding box center [462, 142] width 72 height 21
select select "50844"
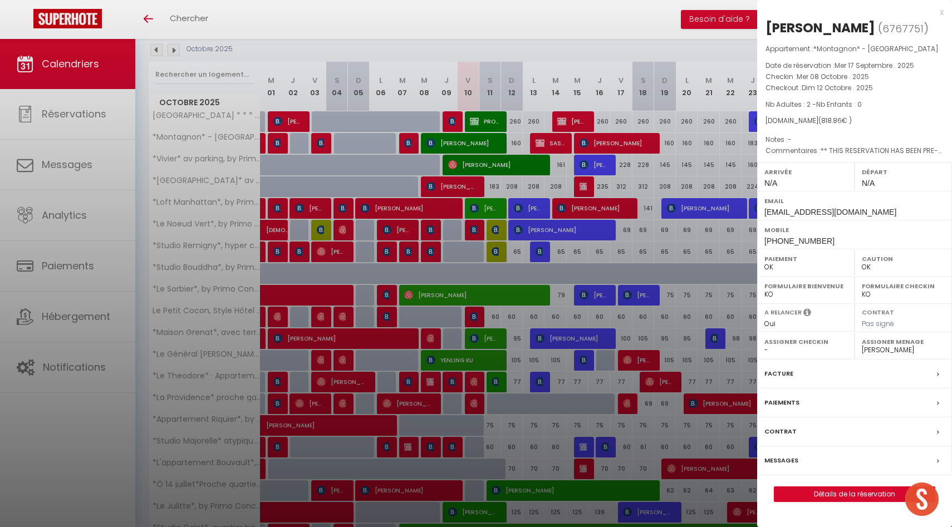
click at [497, 191] on div at bounding box center [476, 263] width 952 height 527
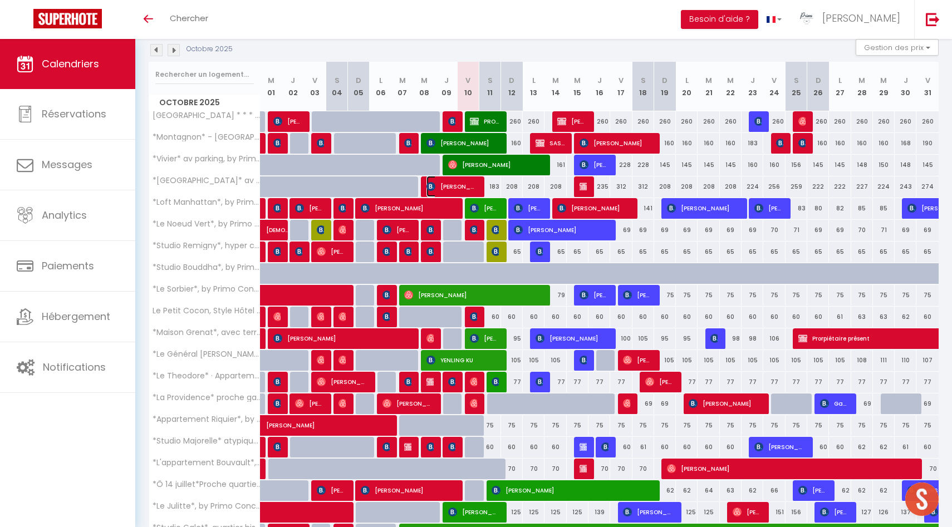
click at [475, 188] on span "[PERSON_NAME]" at bounding box center [451, 186] width 51 height 21
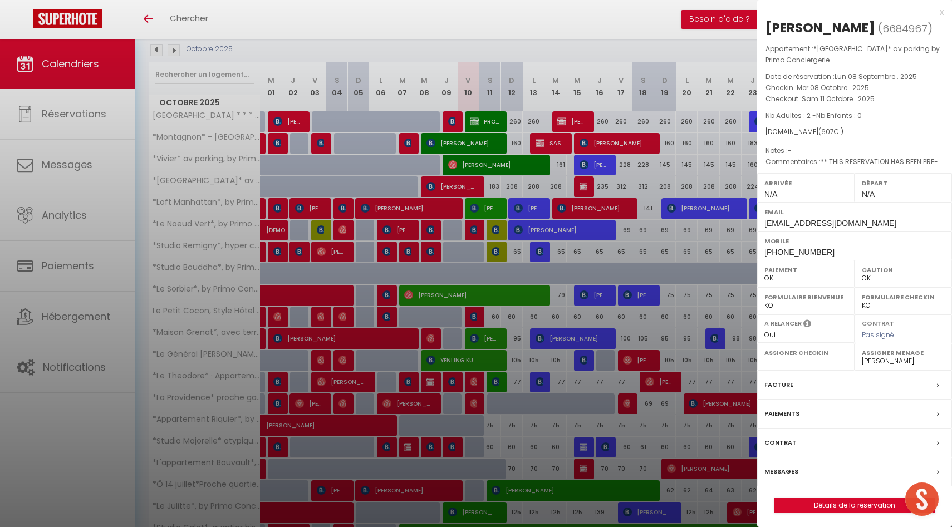
click at [522, 216] on div at bounding box center [476, 263] width 952 height 527
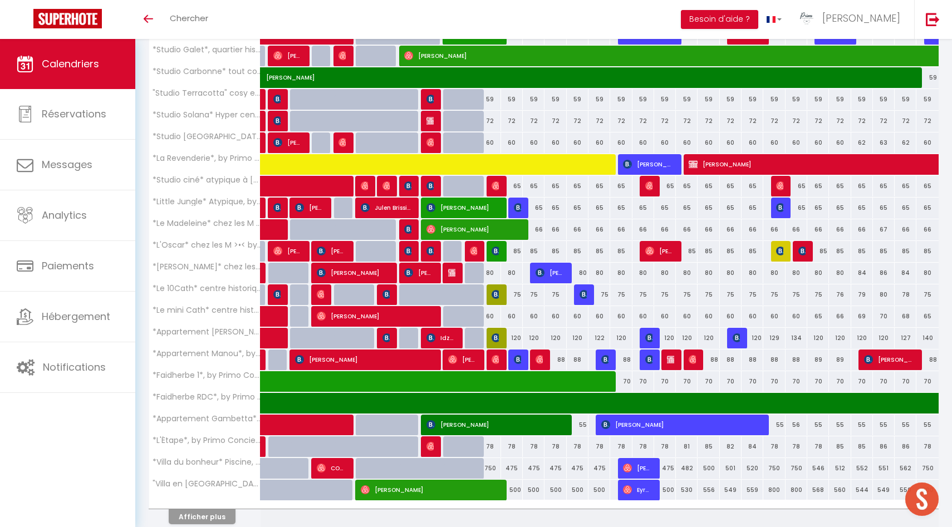
scroll to position [646, 0]
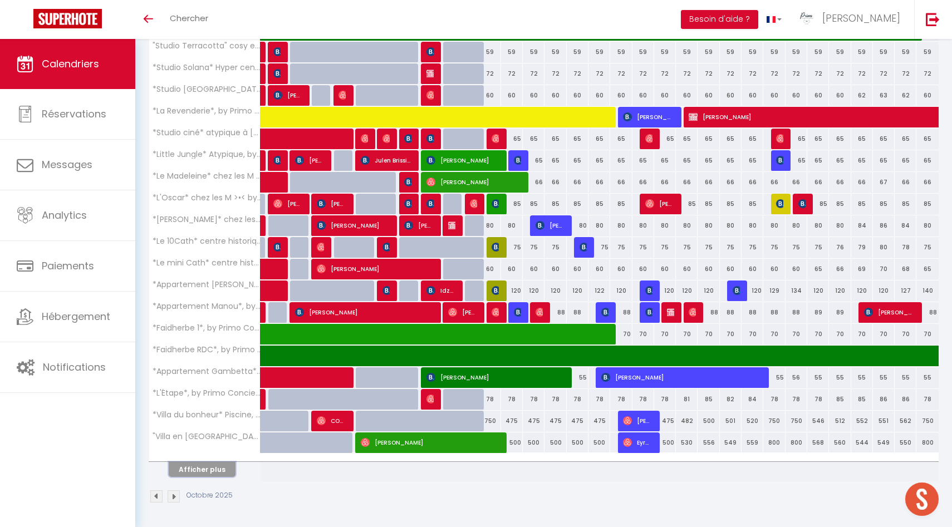
click at [200, 469] on button "Afficher plus" at bounding box center [202, 469] width 67 height 15
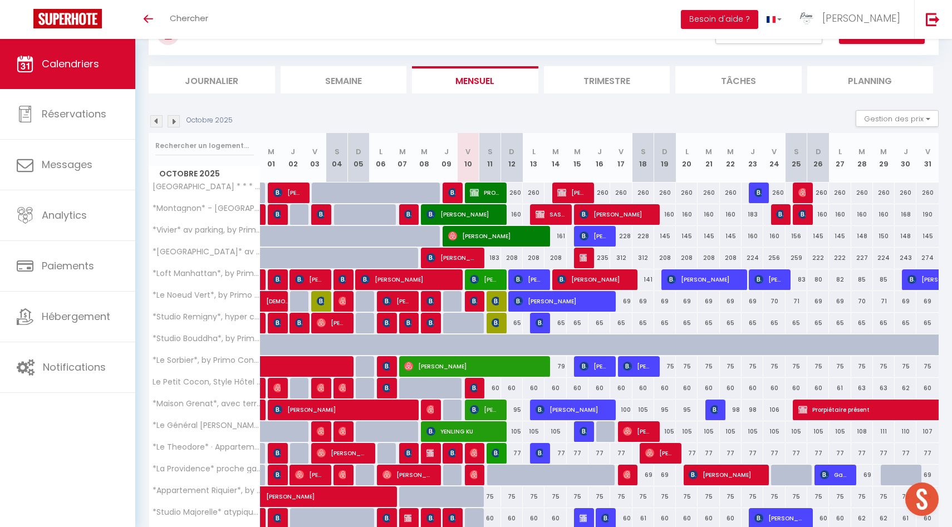
scroll to position [56, 0]
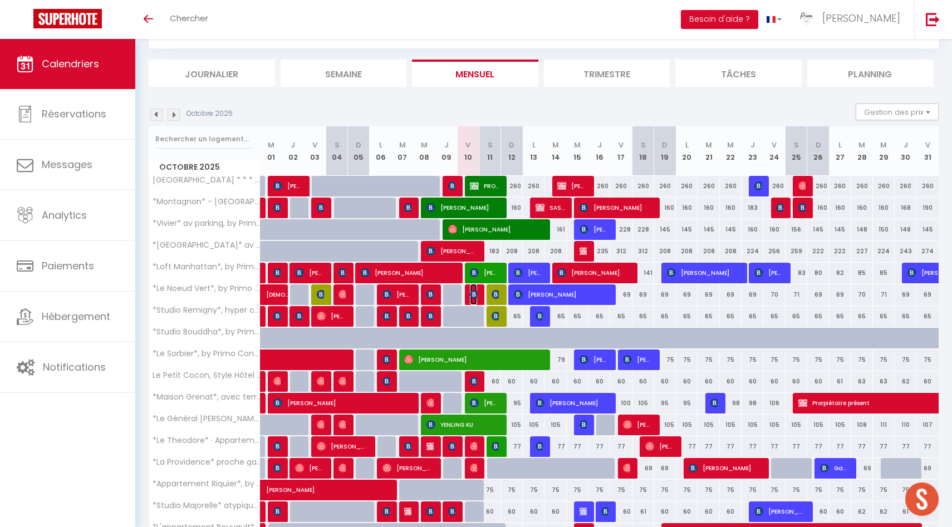
click at [473, 296] on img at bounding box center [474, 294] width 9 height 9
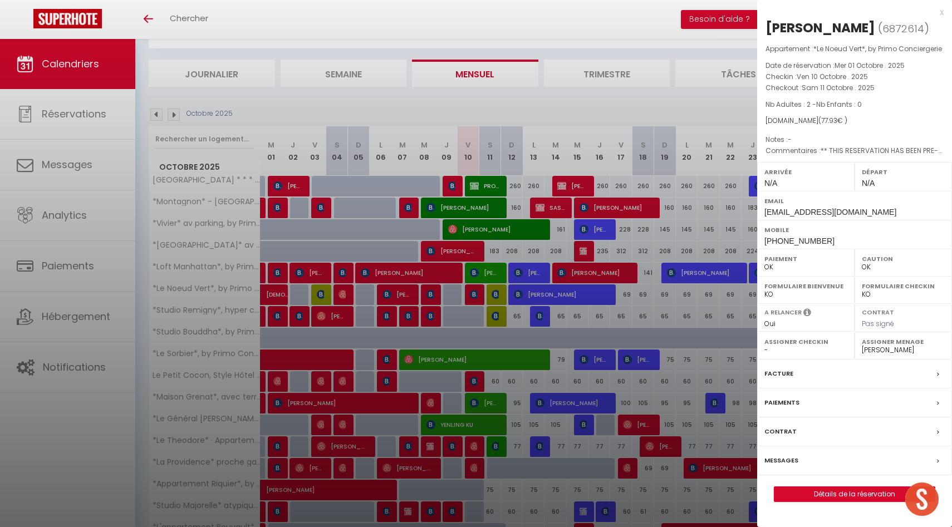
click at [473, 296] on div at bounding box center [476, 263] width 952 height 527
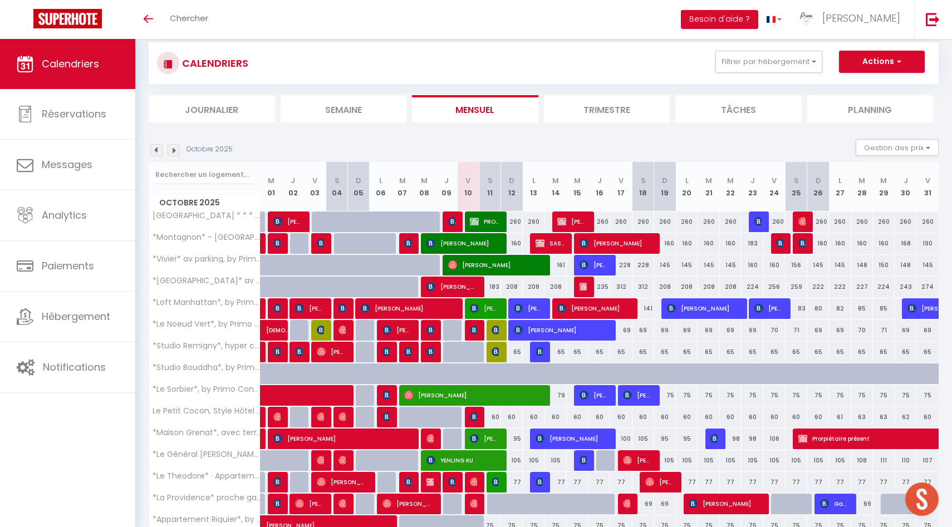
scroll to position [0, 0]
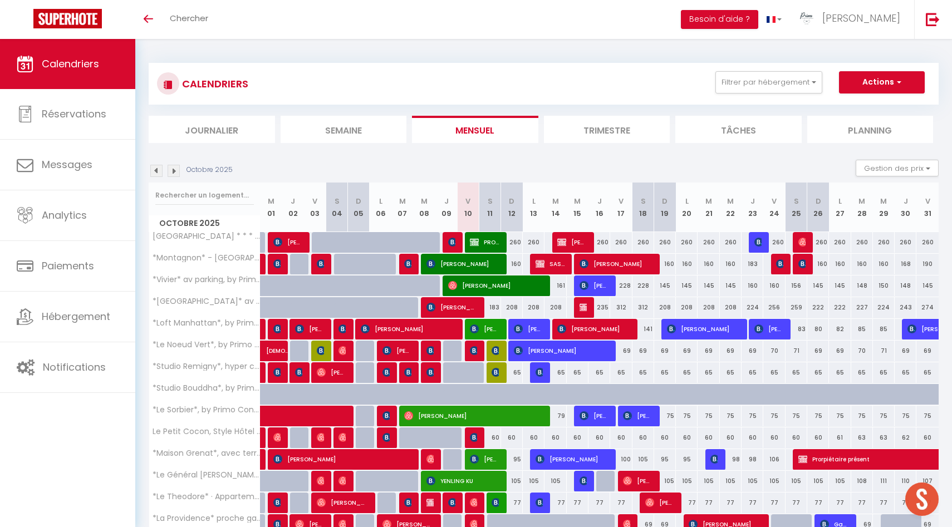
click at [873, 105] on div "CALENDRIERS Filtrer par hébergement Nevers centre ville La Chapelle · La Chapel…" at bounding box center [544, 103] width 790 height 80
click at [873, 127] on li "Planning" at bounding box center [870, 129] width 126 height 27
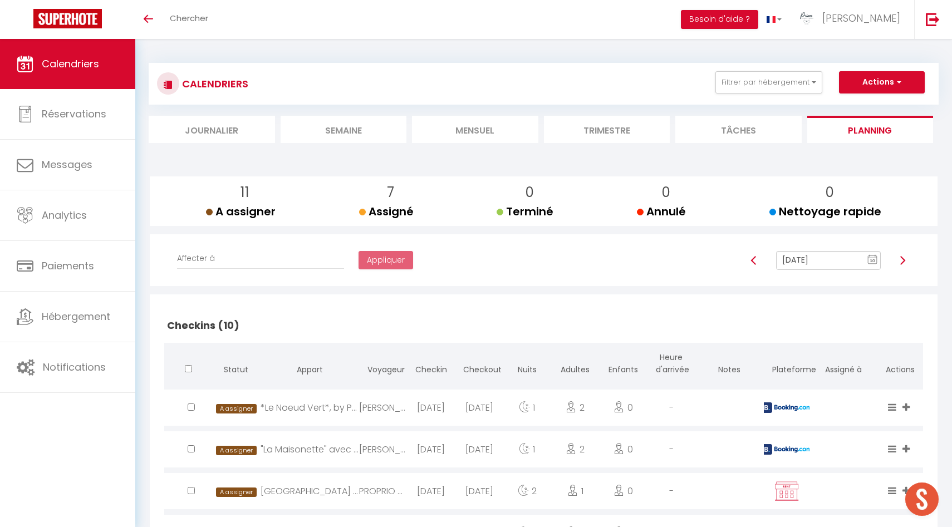
click at [873, 260] on text "10" at bounding box center [873, 260] width 6 height 5
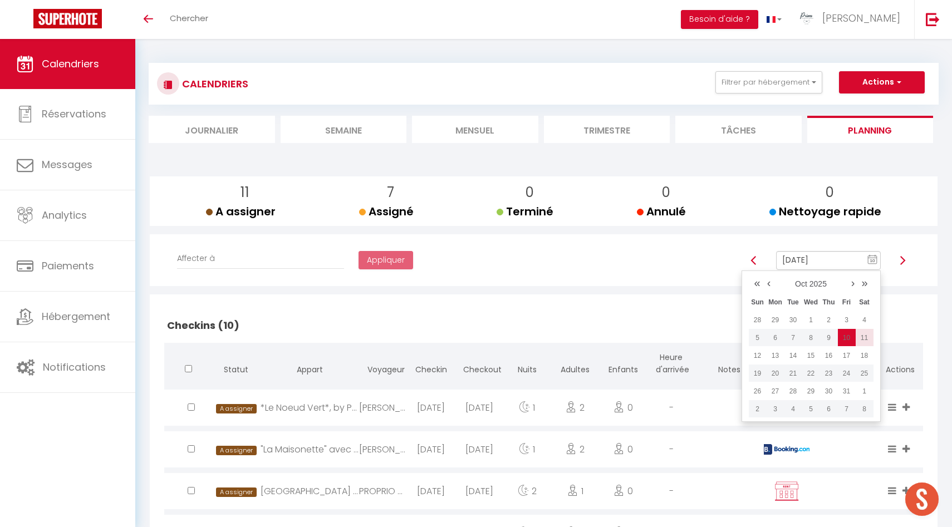
click at [865, 335] on td "11" at bounding box center [865, 338] width 18 height 18
type input "Oct 11, 2025"
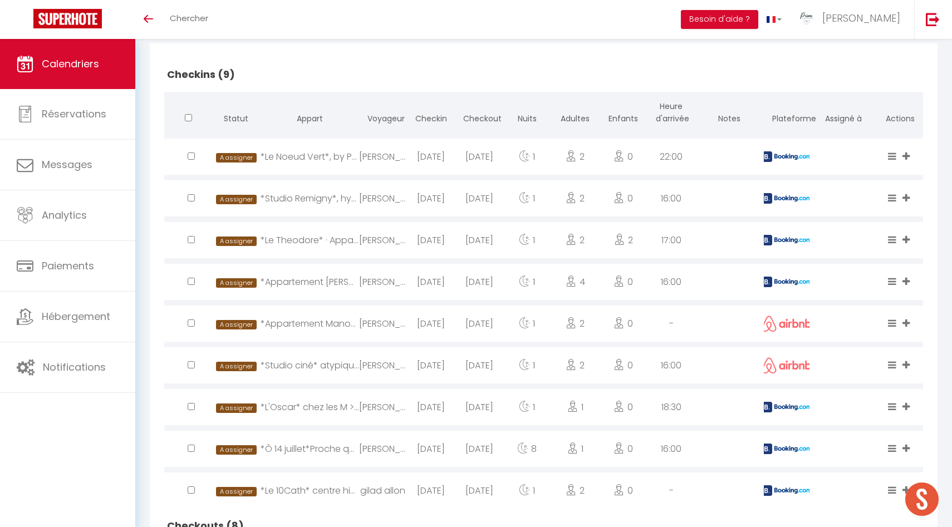
scroll to position [189, 0]
